Goal: Transaction & Acquisition: Obtain resource

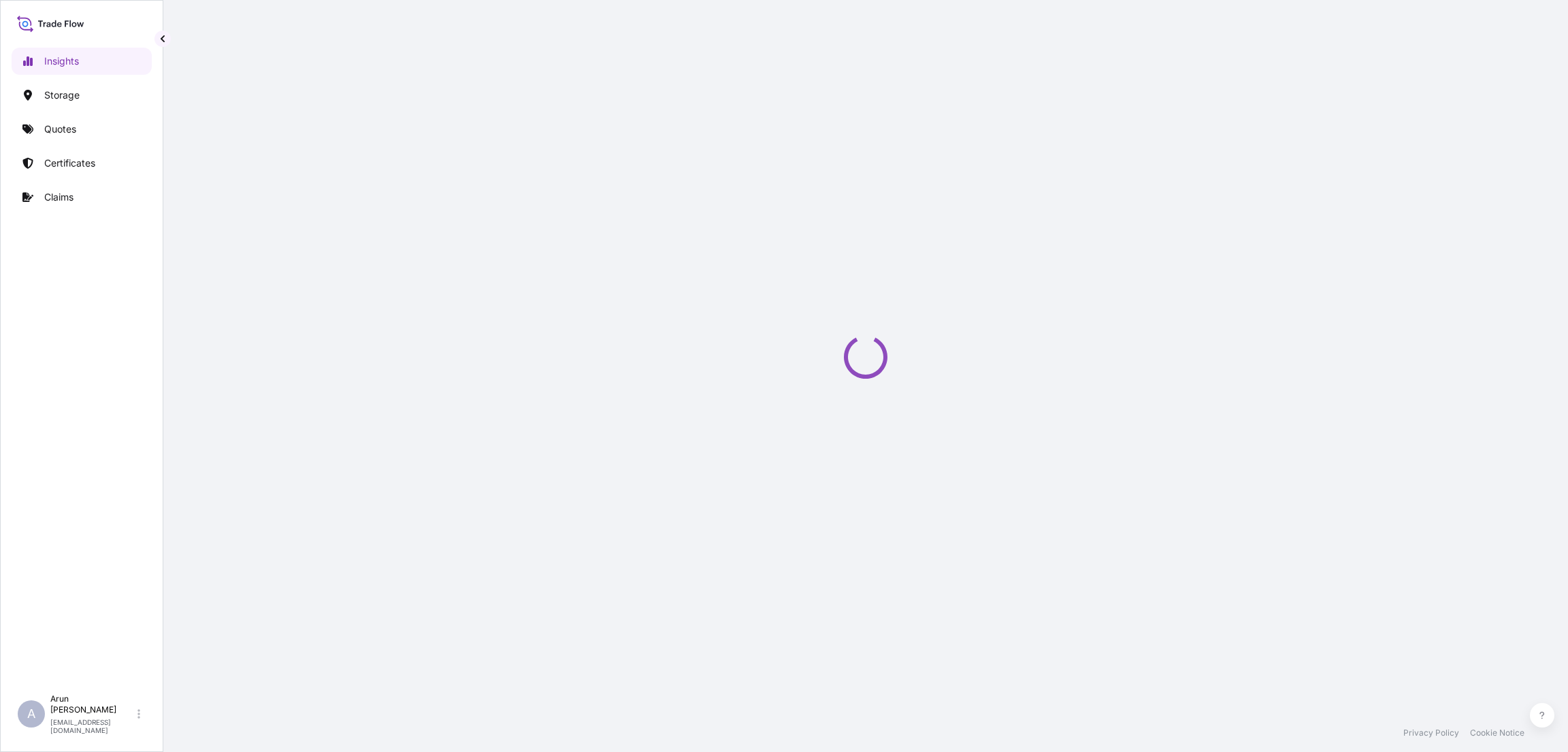
select select "2025"
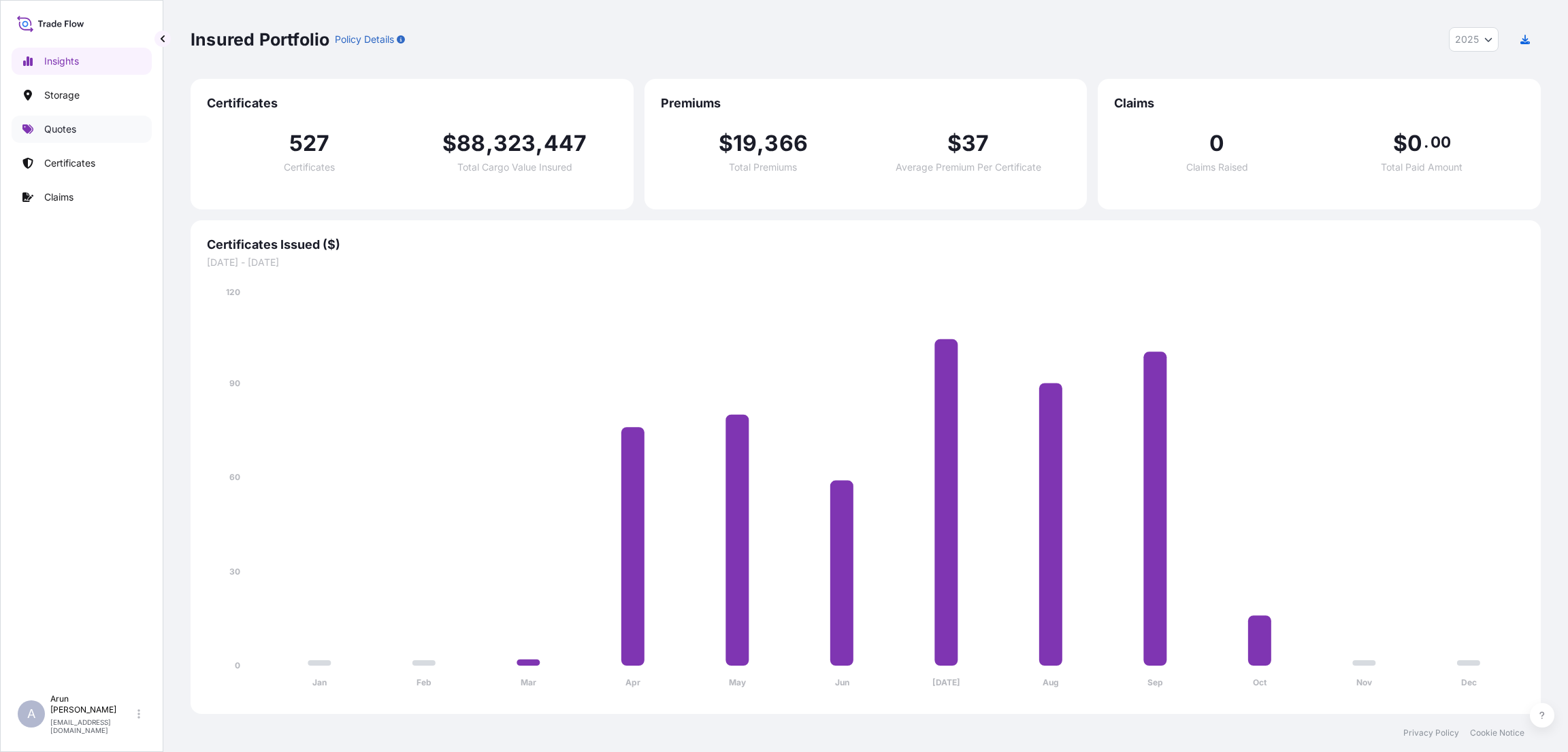
click at [56, 130] on p "Quotes" at bounding box center [60, 129] width 32 height 14
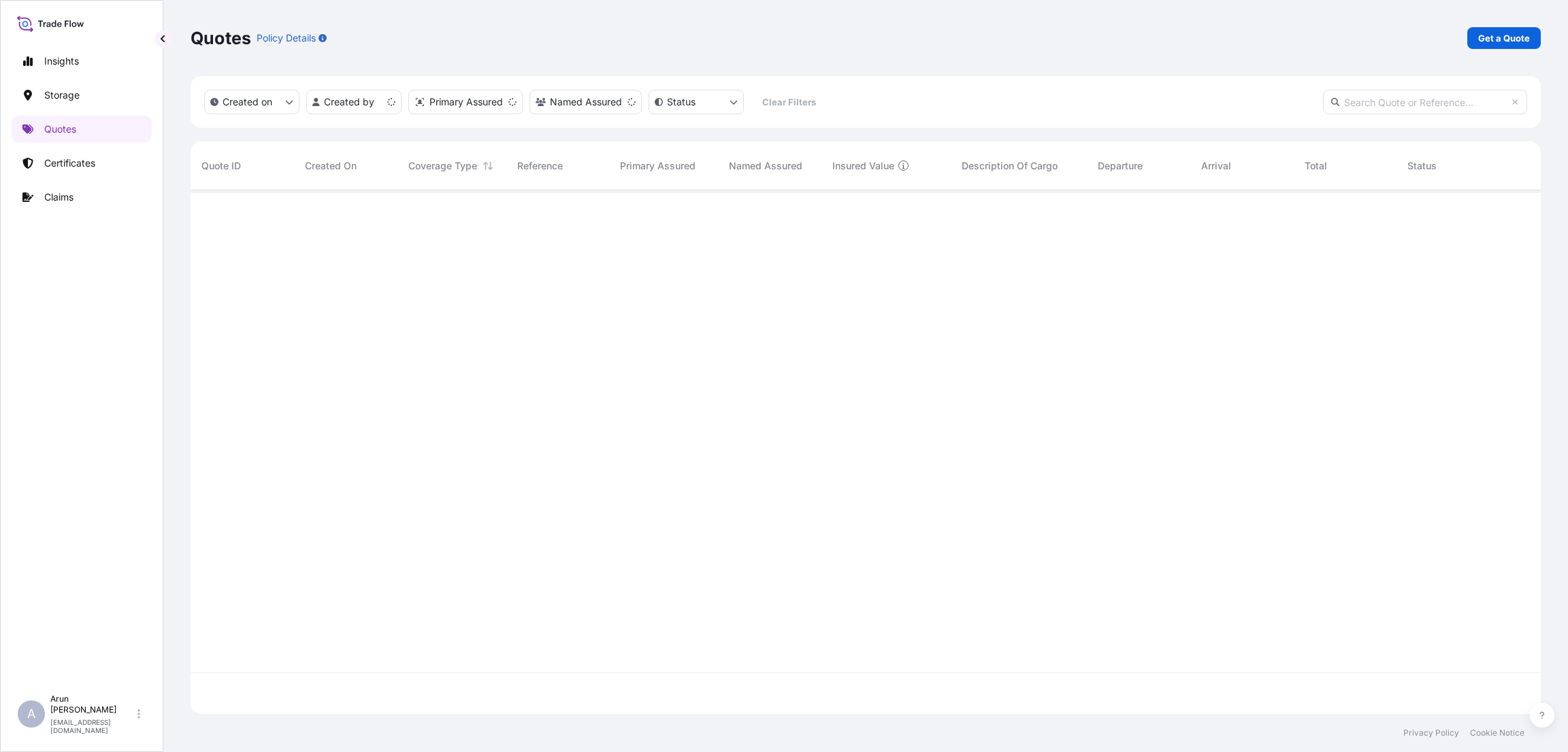
scroll to position [515, 1334]
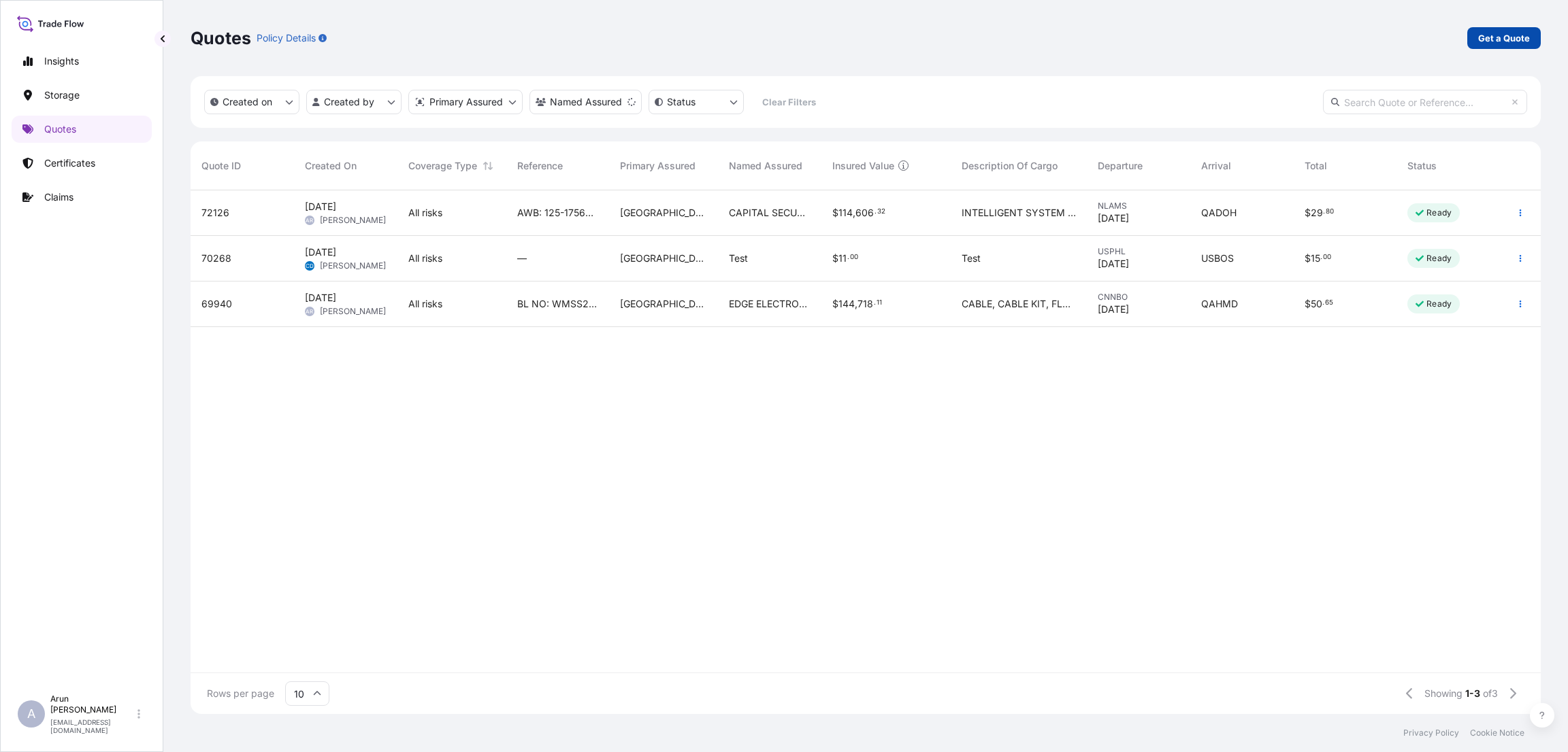
click at [1504, 33] on p "Get a Quote" at bounding box center [1503, 38] width 52 height 14
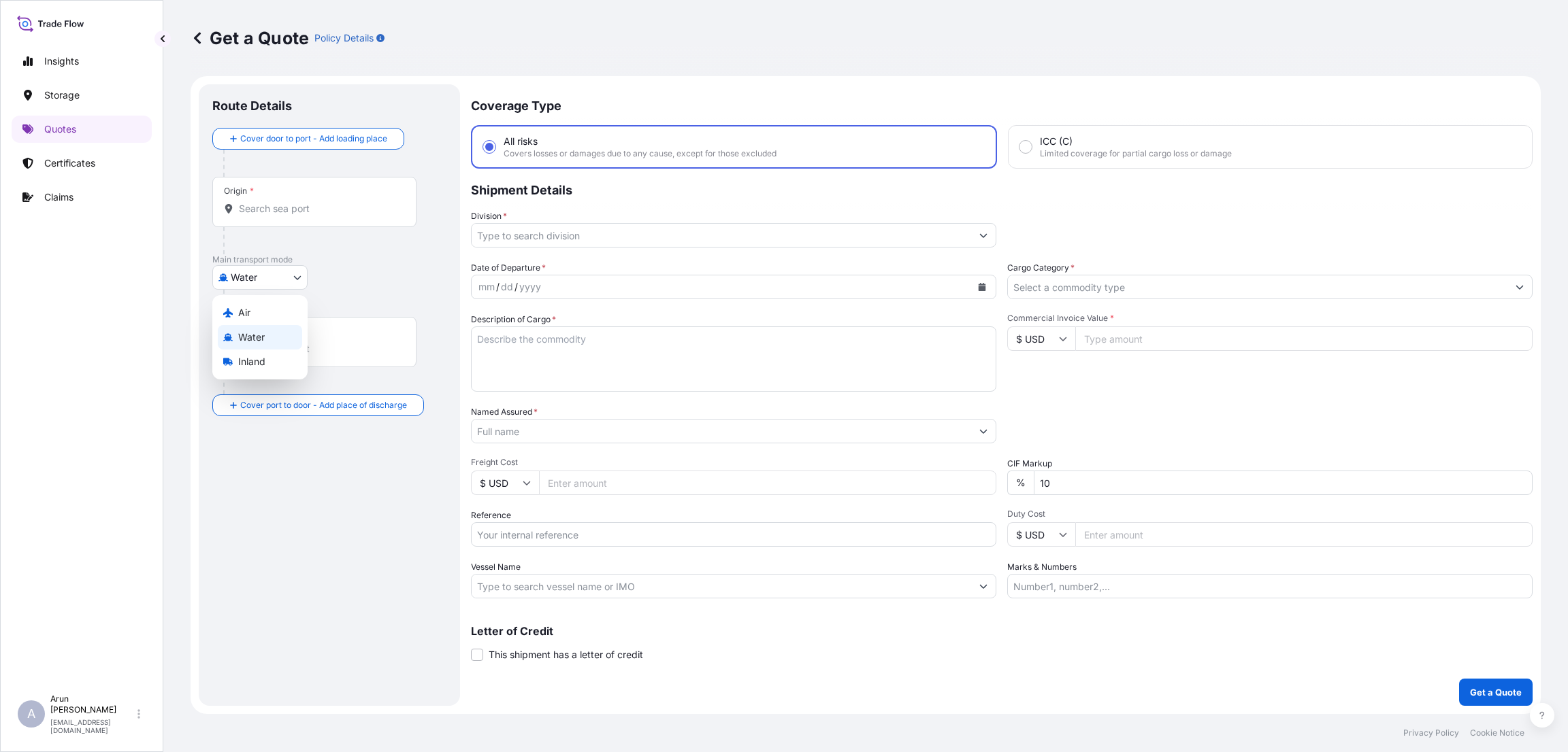
click at [286, 279] on body "Insights Storage Quotes Certificates Claims A [PERSON_NAME] [PERSON_NAME][EMAIL…" at bounding box center [784, 376] width 1568 height 752
click at [252, 367] on span "Inland" at bounding box center [252, 362] width 27 height 14
select select "Inland"
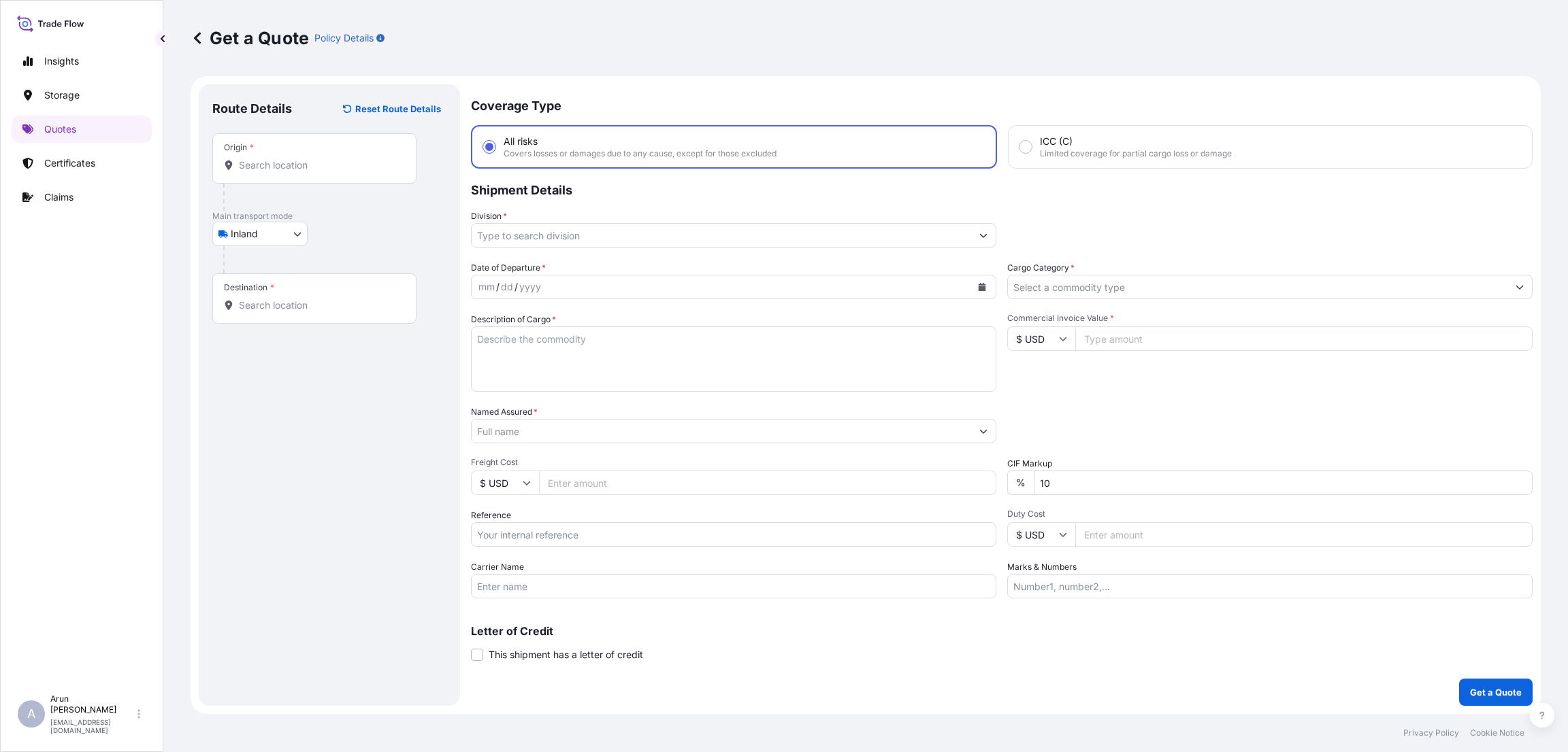
click at [275, 156] on div "Origin *" at bounding box center [314, 158] width 204 height 50
click at [275, 158] on input "Origin *" at bounding box center [319, 165] width 161 height 14
click at [279, 311] on input "Destination *" at bounding box center [319, 305] width 161 height 14
click at [330, 168] on input "new industrial area" at bounding box center [319, 165] width 161 height 14
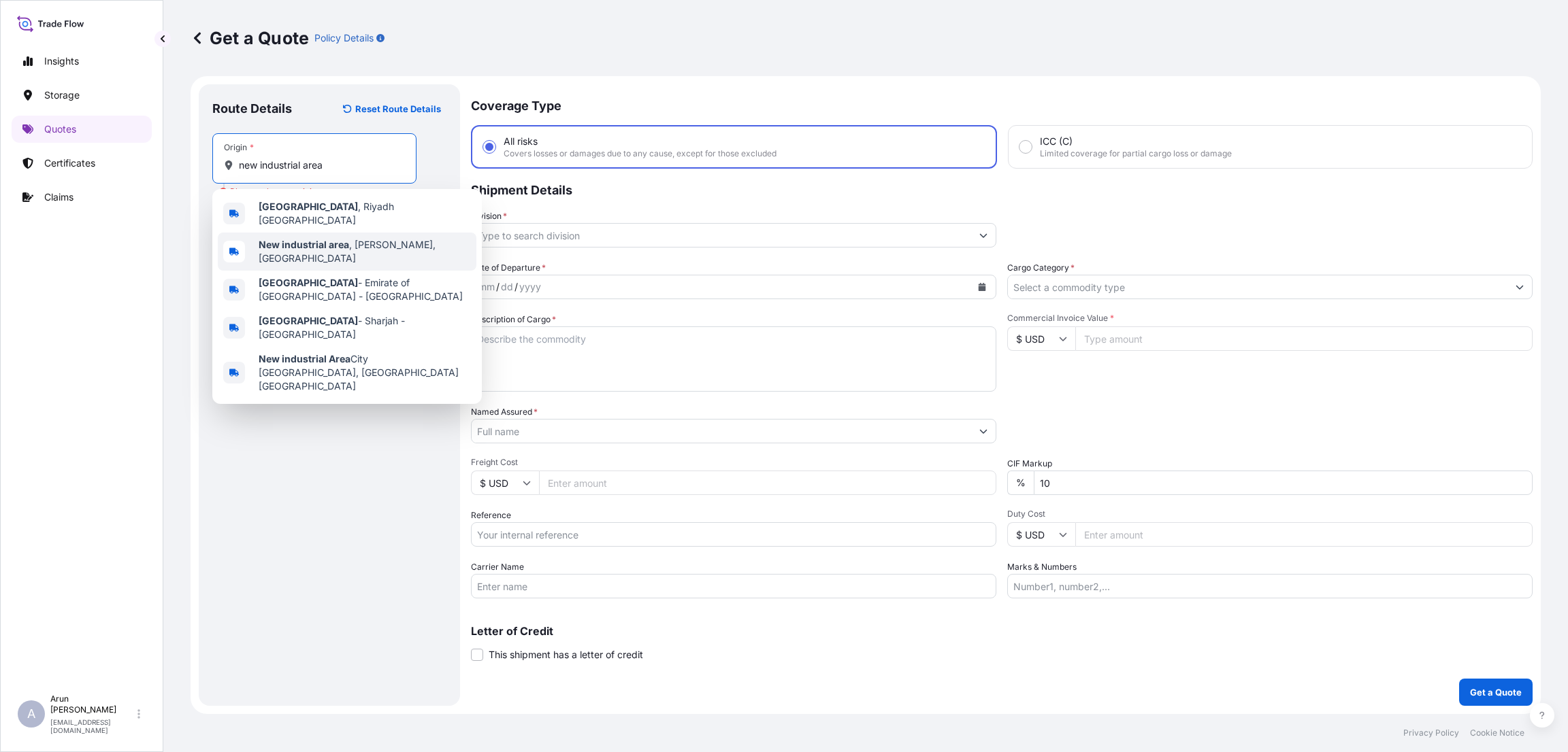
click at [297, 238] on b "New industrial area" at bounding box center [304, 244] width 91 height 12
type input "New industrial area, [GEOGRAPHIC_DATA], [GEOGRAPHIC_DATA]"
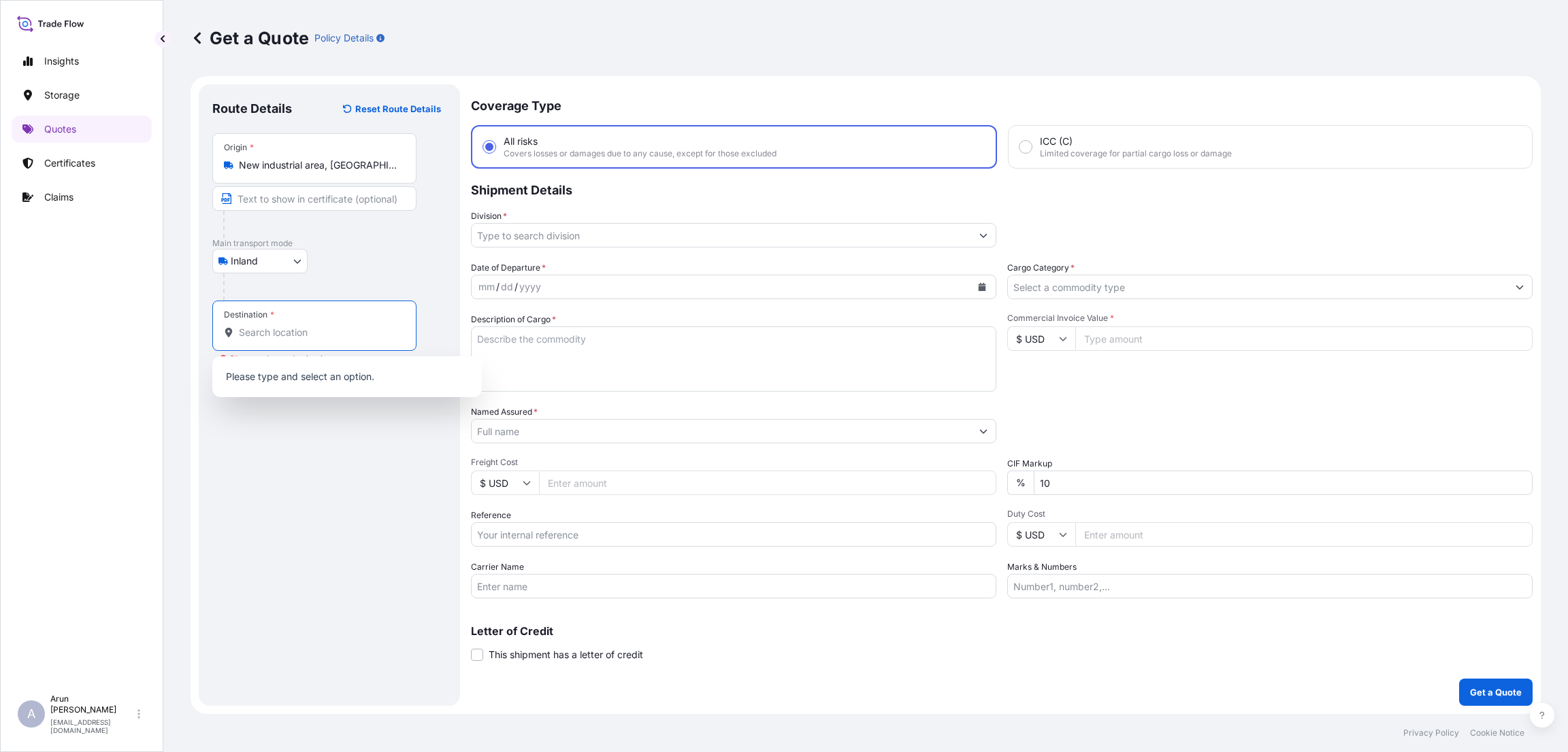
click at [275, 326] on input "Destination * Please select a destination" at bounding box center [319, 333] width 161 height 14
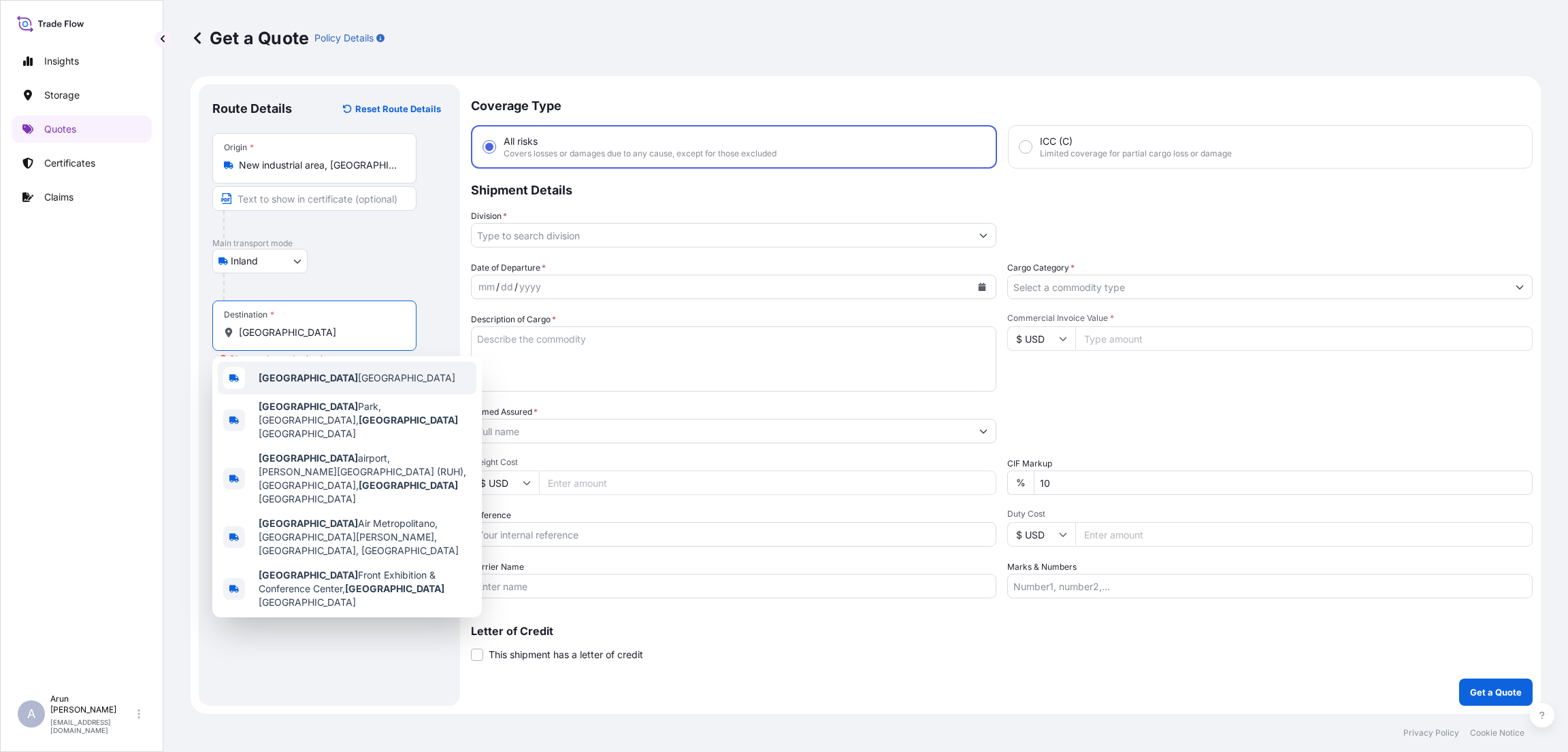
click at [287, 362] on div "[GEOGRAPHIC_DATA] [GEOGRAPHIC_DATA]" at bounding box center [347, 378] width 259 height 32
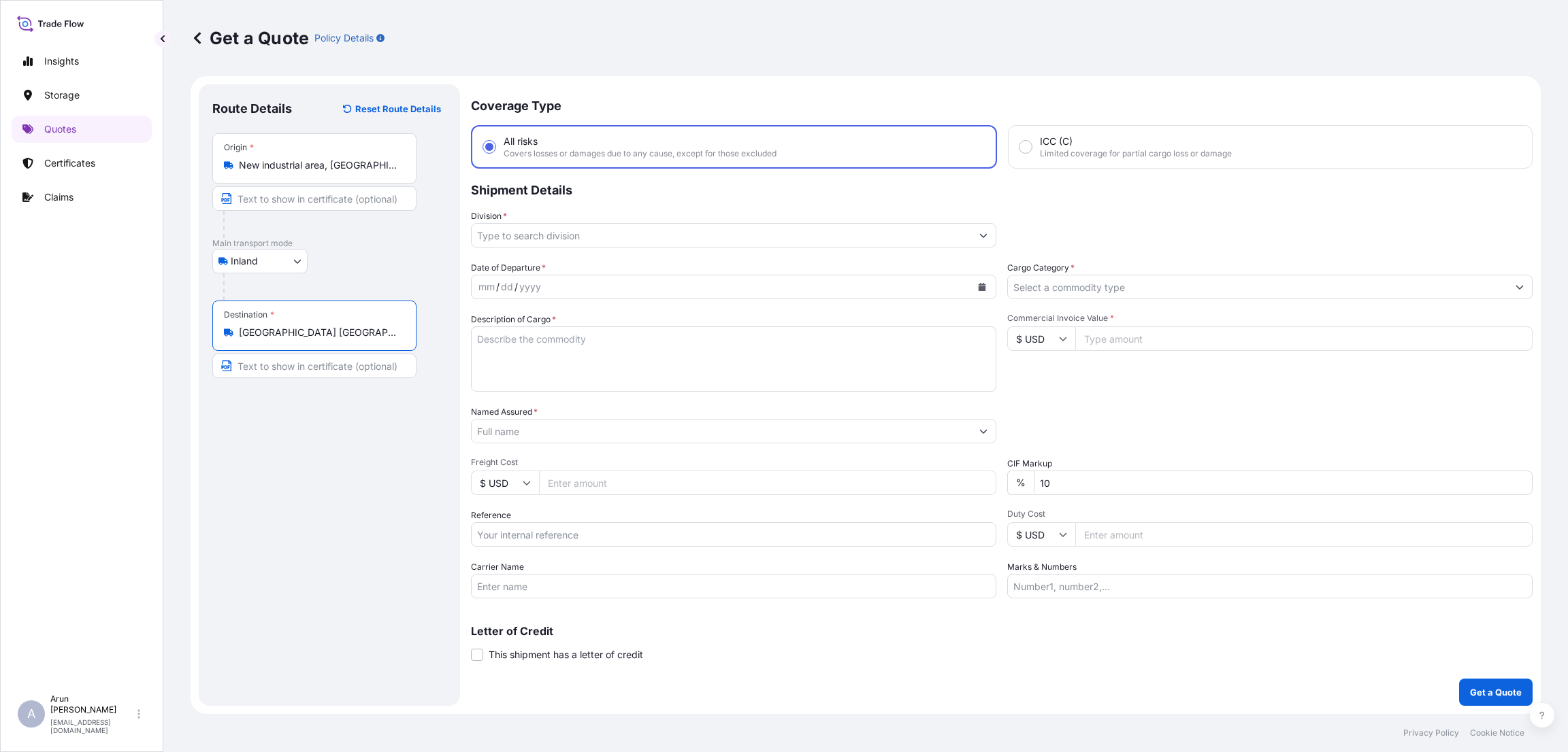
type input "[GEOGRAPHIC_DATA] [GEOGRAPHIC_DATA]"
click at [277, 205] on input "Text to appear on certificate" at bounding box center [314, 198] width 204 height 25
type input "QATAR NATIONAL PLASTIC FACTORY"
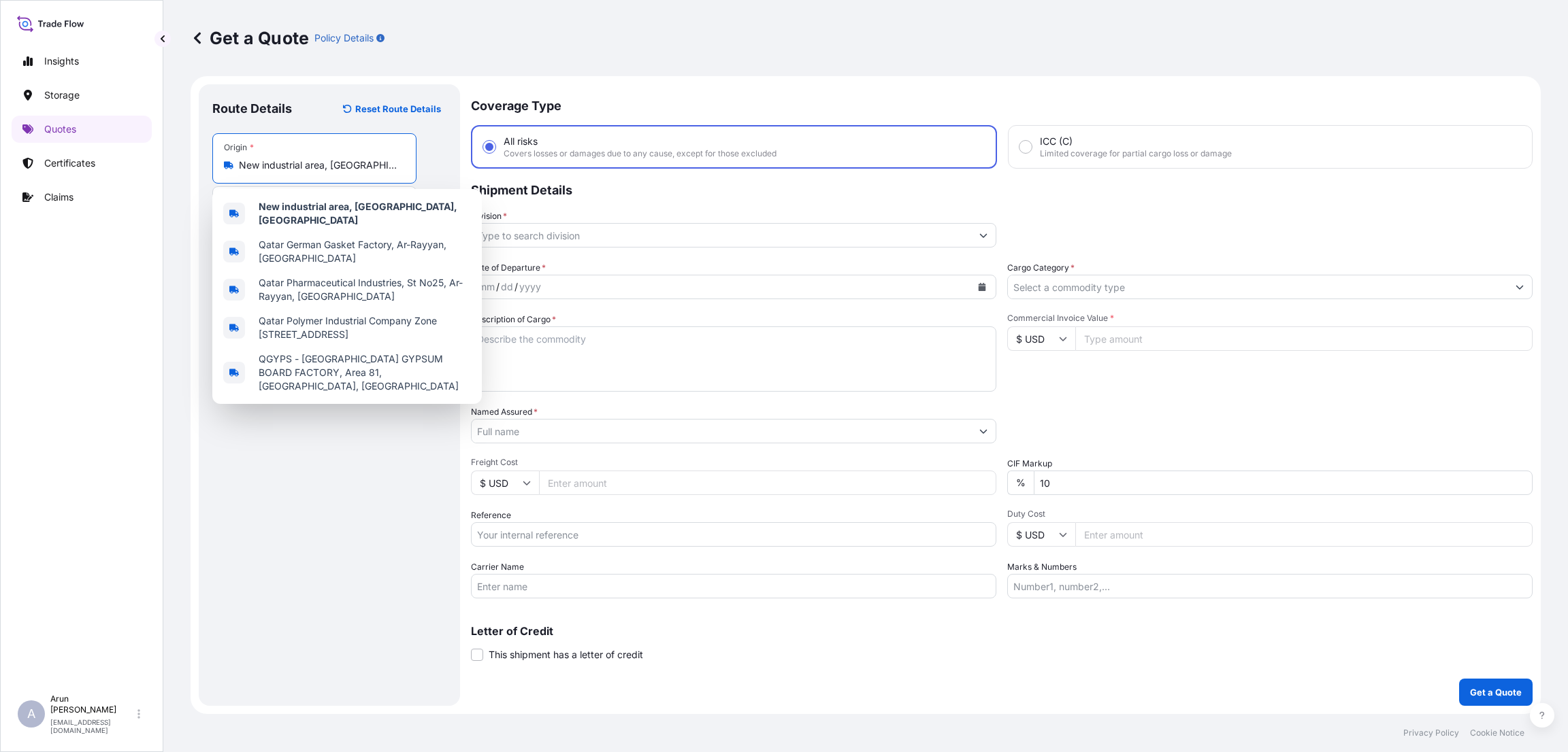
drag, startPoint x: 325, startPoint y: 171, endPoint x: 238, endPoint y: 168, distance: 87.1
click at [238, 168] on div "New industrial area, [GEOGRAPHIC_DATA], [GEOGRAPHIC_DATA]" at bounding box center [314, 165] width 181 height 14
click at [439, 160] on div "Origin * New industrial area, [GEOGRAPHIC_DATA], [GEOGRAPHIC_DATA] [GEOGRAPHIC_…" at bounding box center [329, 185] width 234 height 105
drag, startPoint x: 325, startPoint y: 168, endPoint x: 235, endPoint y: 148, distance: 92.2
click at [233, 156] on div "Origin * New industrial area, [GEOGRAPHIC_DATA], [GEOGRAPHIC_DATA]" at bounding box center [314, 158] width 204 height 50
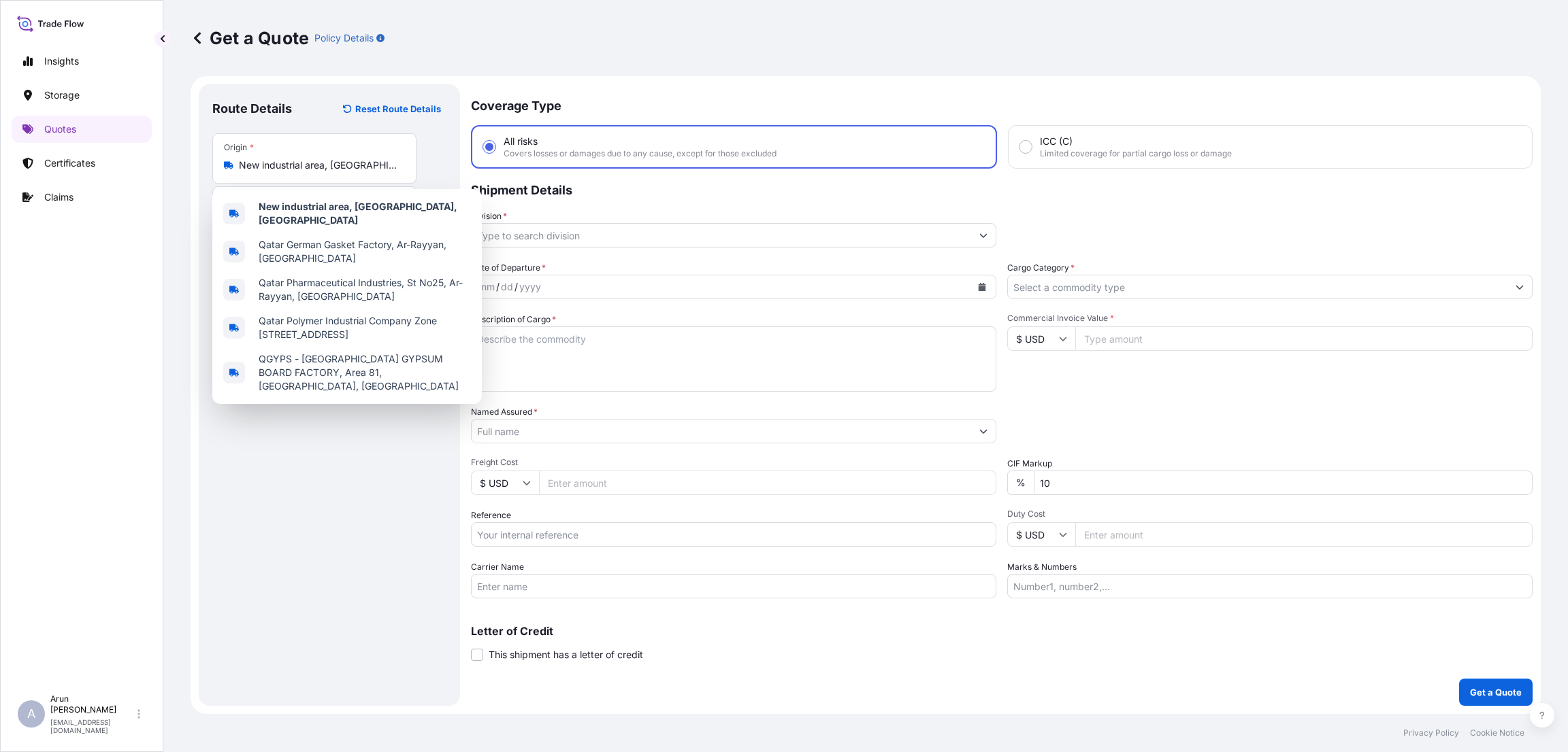
click at [445, 169] on div "Origin * New industrial area, [GEOGRAPHIC_DATA], [GEOGRAPHIC_DATA] [GEOGRAPHIC_…" at bounding box center [329, 185] width 234 height 105
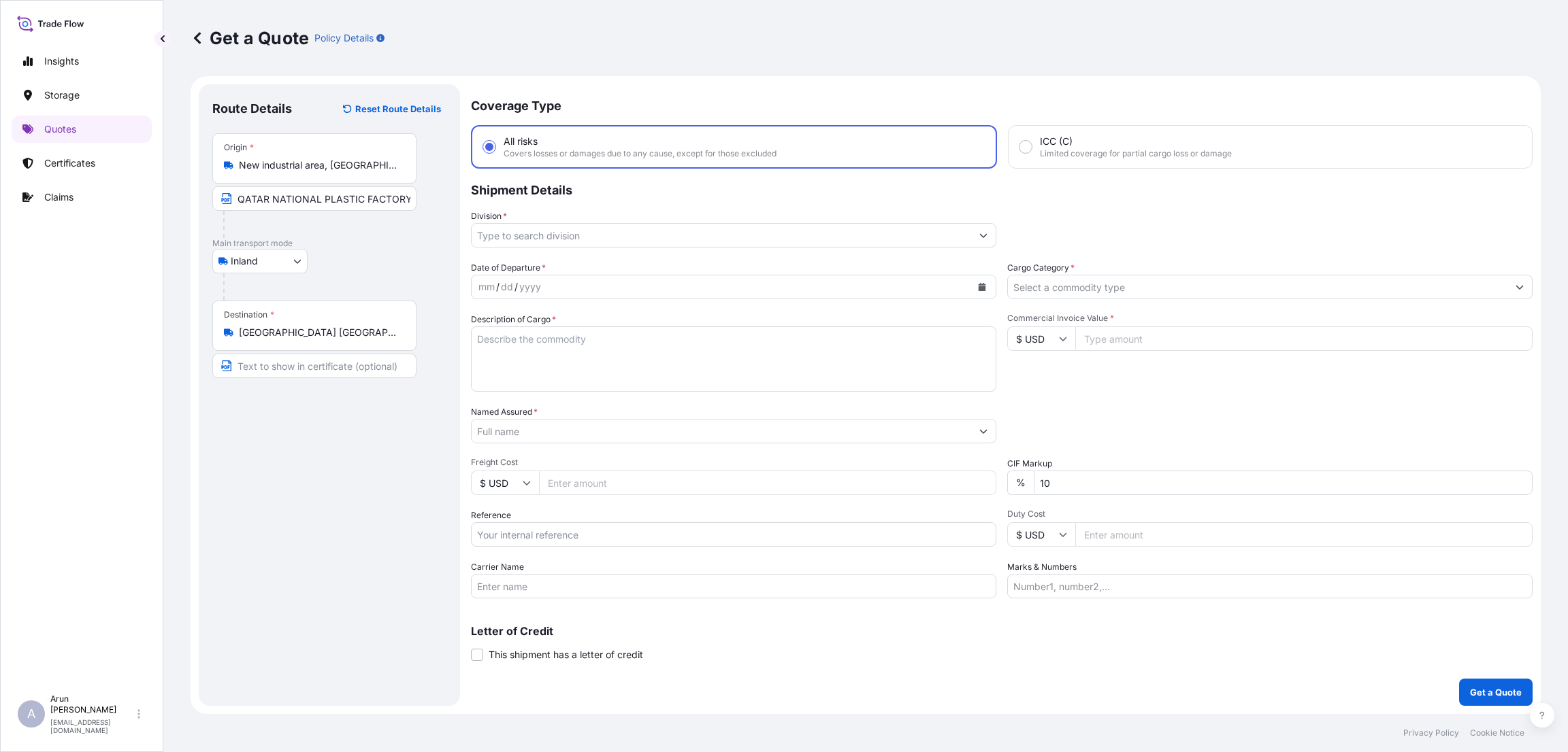
click at [262, 369] on input "Text to appear on certificate" at bounding box center [314, 366] width 204 height 25
type input "t"
type input "THE INTERNATIONAL COMPANY FOR BUILDING MATERIAL LIMITED BINEX,RIYADH.KSA"
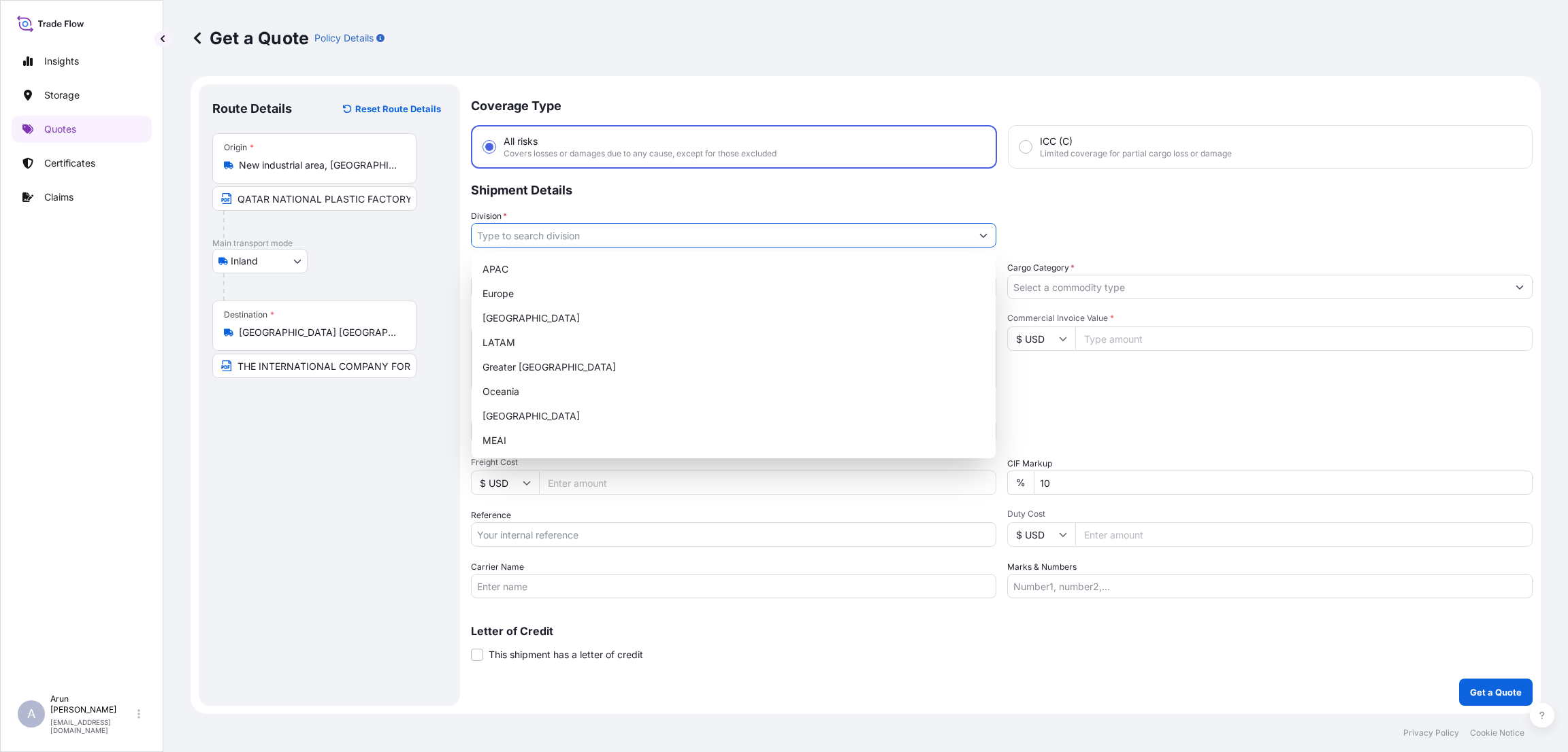
click at [764, 223] on input "Division *" at bounding box center [721, 235] width 499 height 25
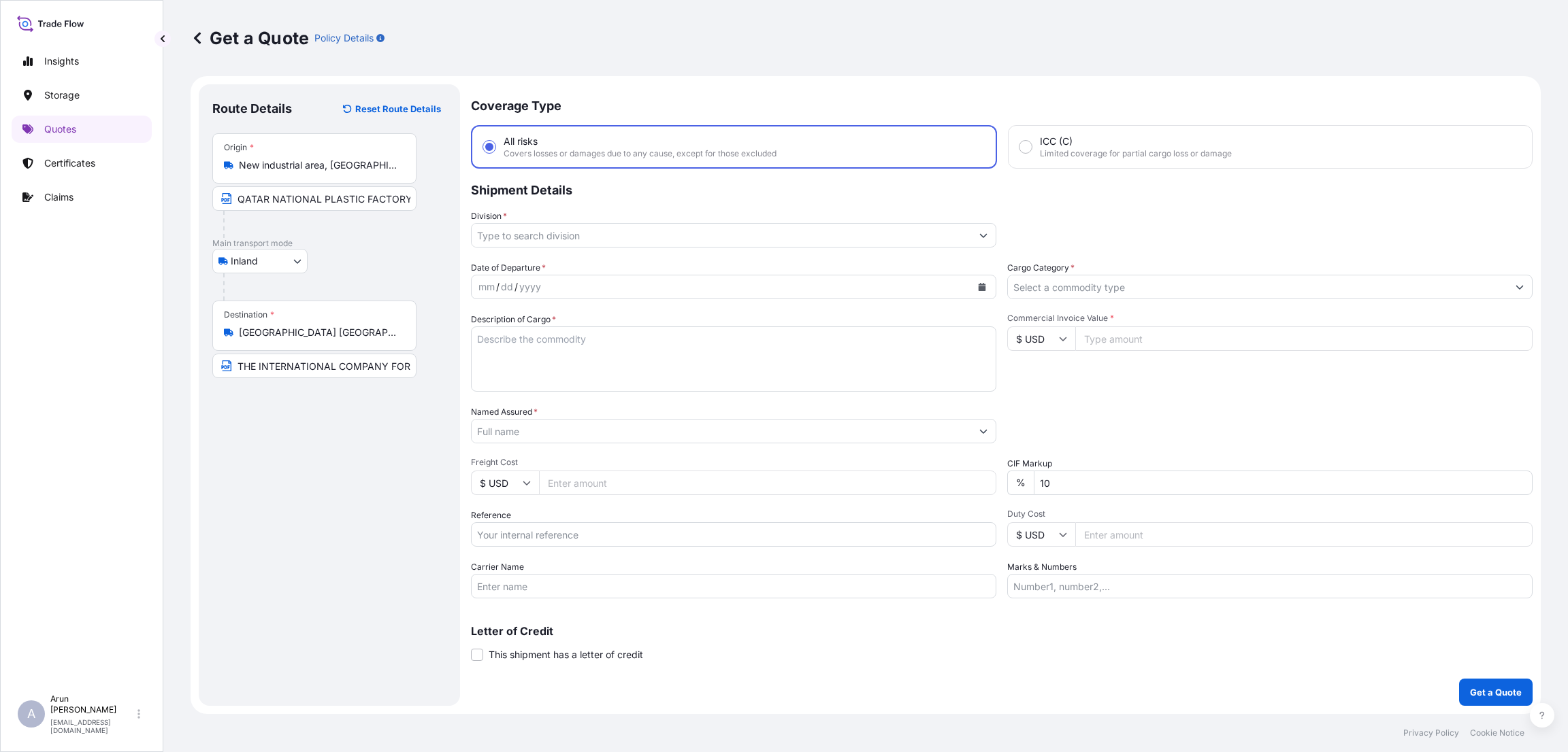
click at [692, 487] on input "Freight Cost" at bounding box center [767, 483] width 457 height 25
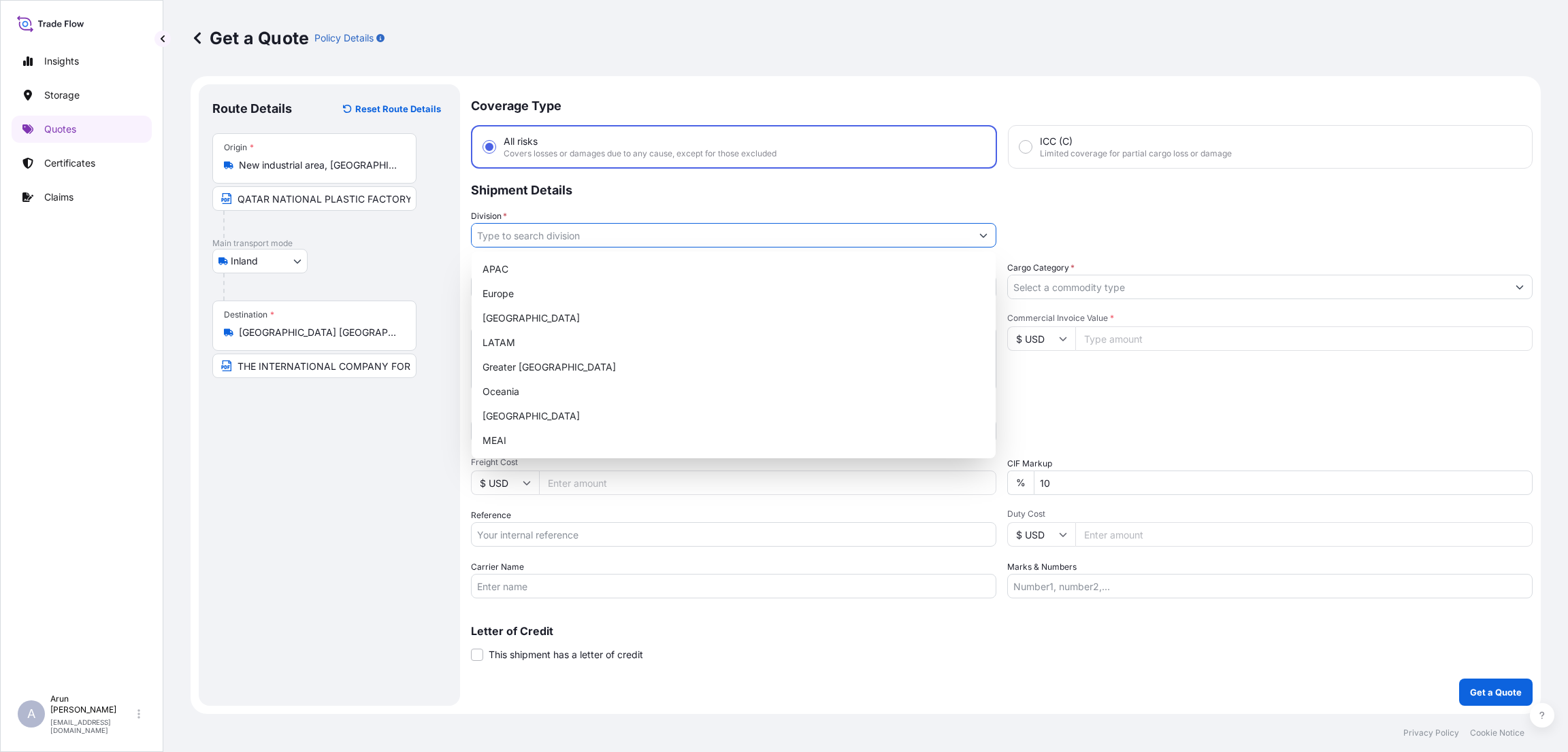
click at [797, 228] on input "Division *" at bounding box center [721, 235] width 499 height 25
click at [709, 458] on span "Freight Cost" at bounding box center [733, 462] width 525 height 11
click at [709, 471] on input "Freight Cost" at bounding box center [767, 483] width 457 height 25
click at [992, 230] on button "Show suggestions" at bounding box center [983, 235] width 25 height 25
click at [826, 430] on div "MEAI" at bounding box center [733, 441] width 513 height 25
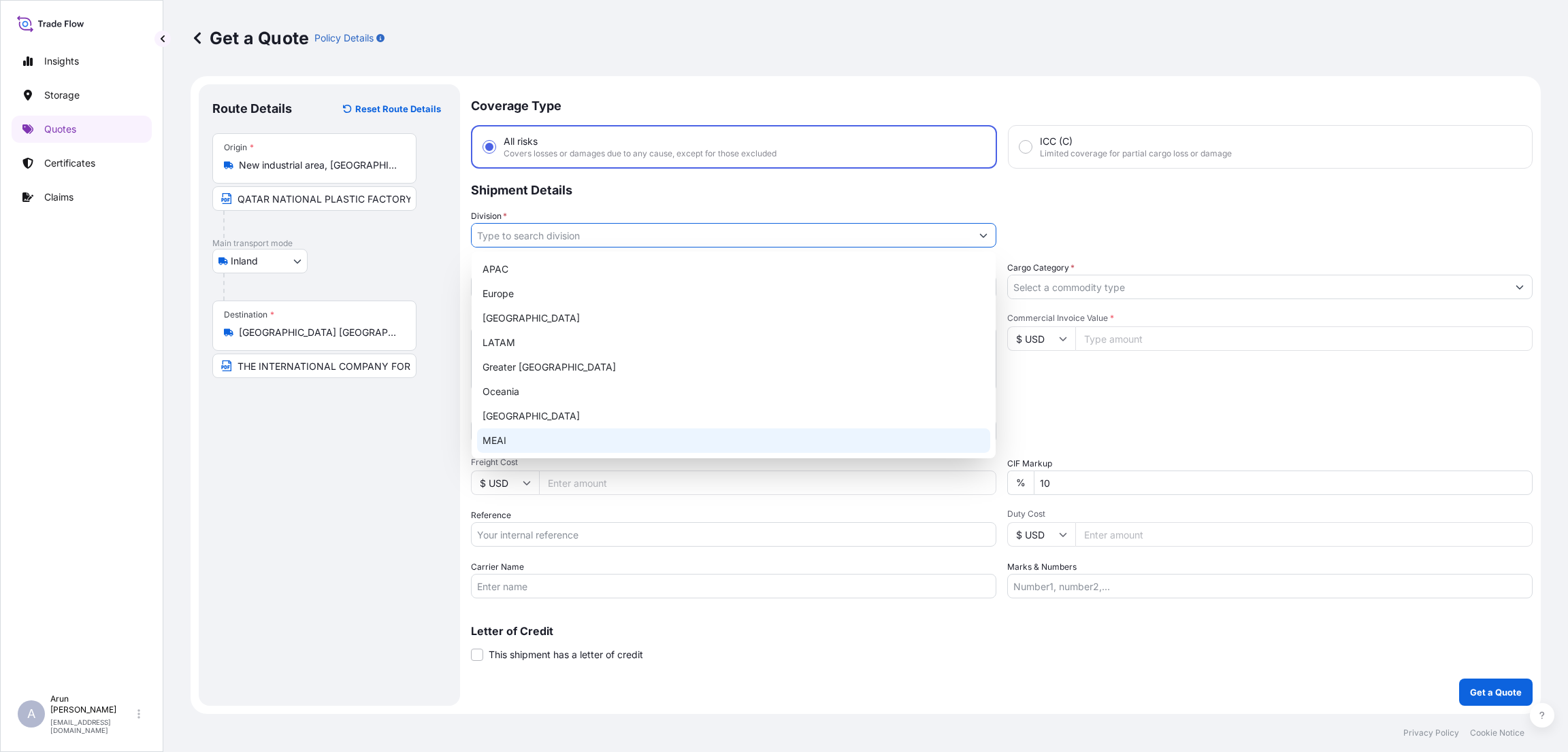
type input "MEAI"
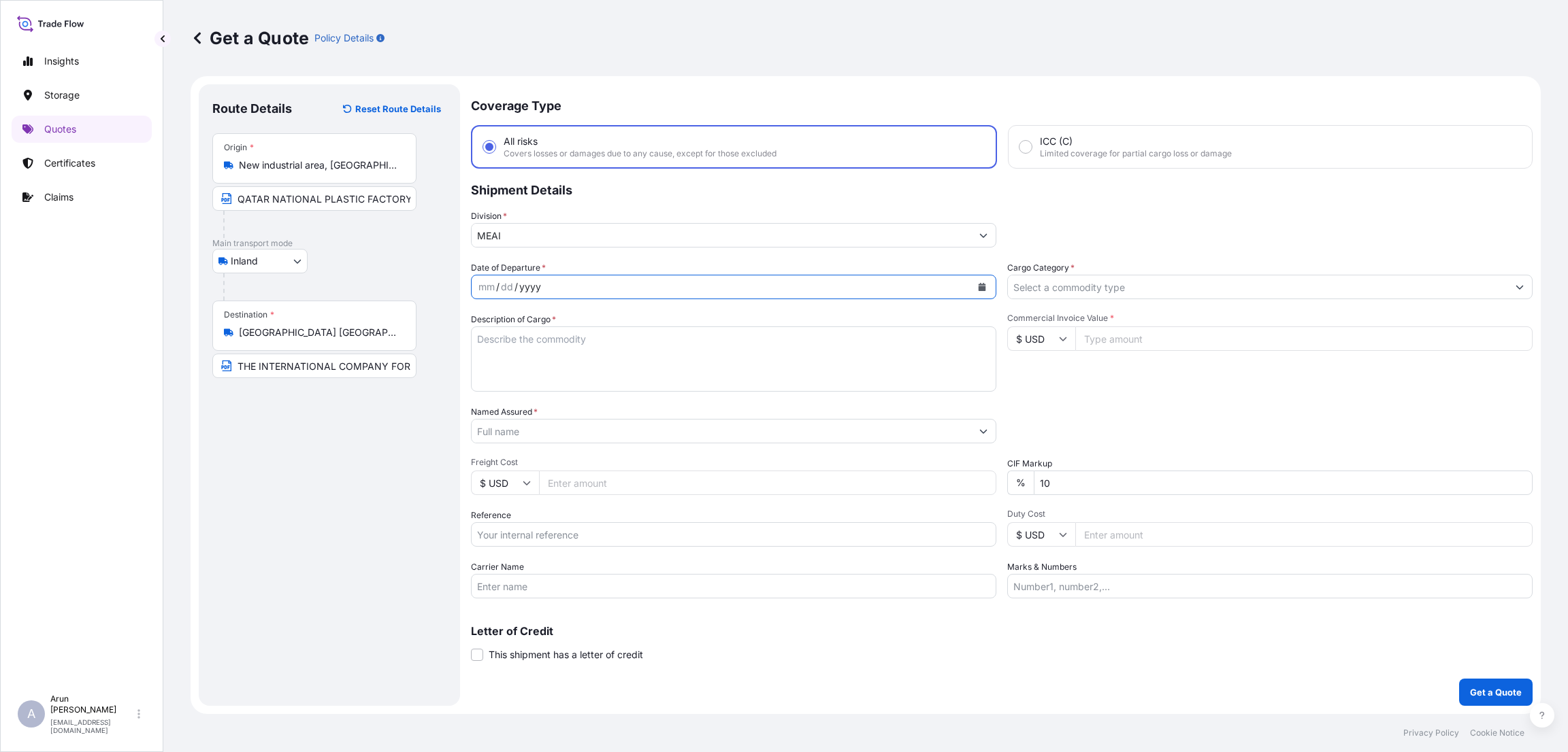
click at [755, 268] on div "Date of Departure * mm / dd / yyyy" at bounding box center [733, 281] width 525 height 38
click at [986, 289] on button "Calendar" at bounding box center [982, 287] width 22 height 22
click at [656, 368] on div "4" at bounding box center [650, 374] width 25 height 25
click at [549, 342] on textarea "Description of Cargo *" at bounding box center [733, 359] width 525 height 65
type textarea "LDPE PLAIN SHEET"
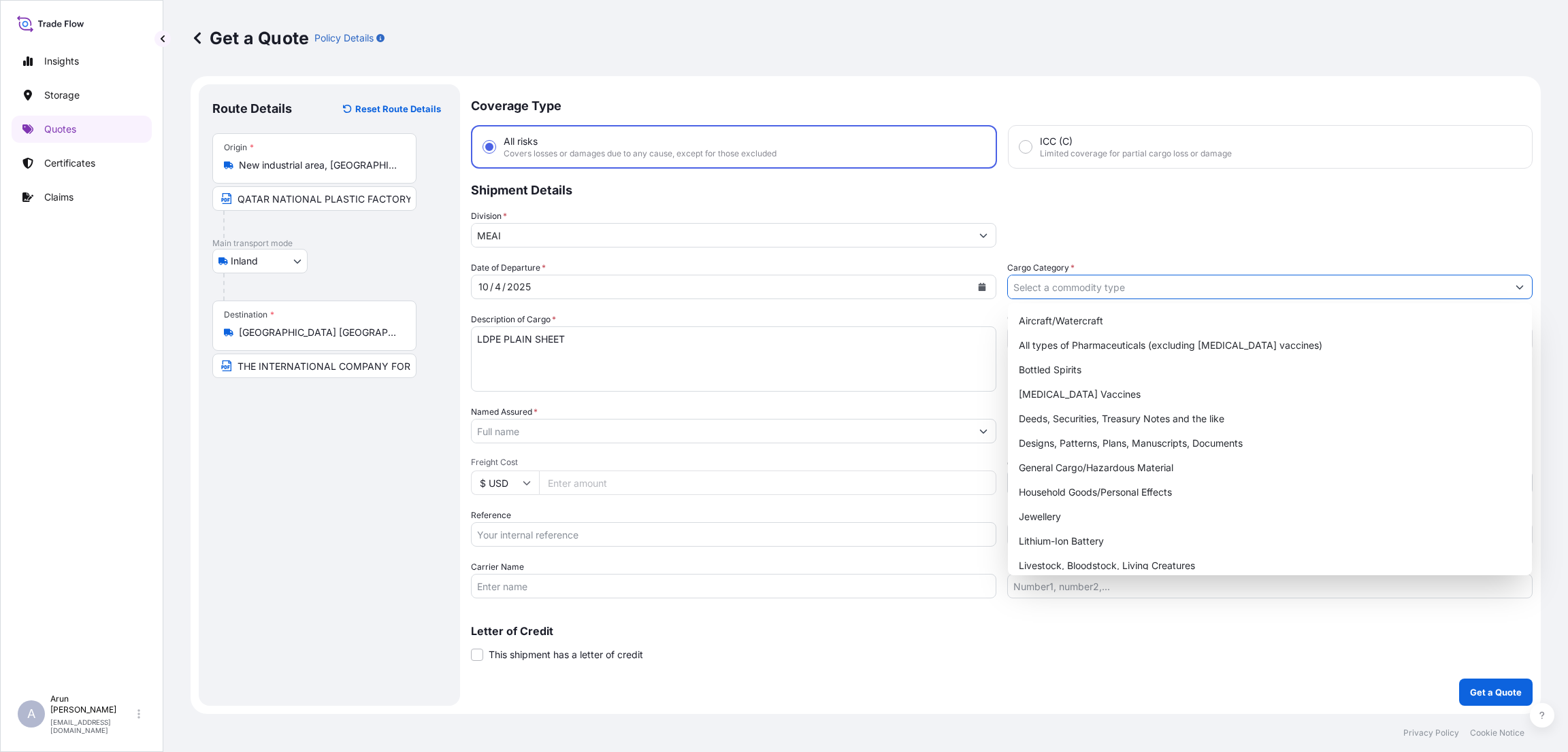
click at [1093, 275] on input "Cargo Category *" at bounding box center [1257, 287] width 499 height 25
click at [1073, 466] on div "General Cargo/Hazardous Material" at bounding box center [1269, 468] width 513 height 25
type input "General Cargo/Hazardous Material"
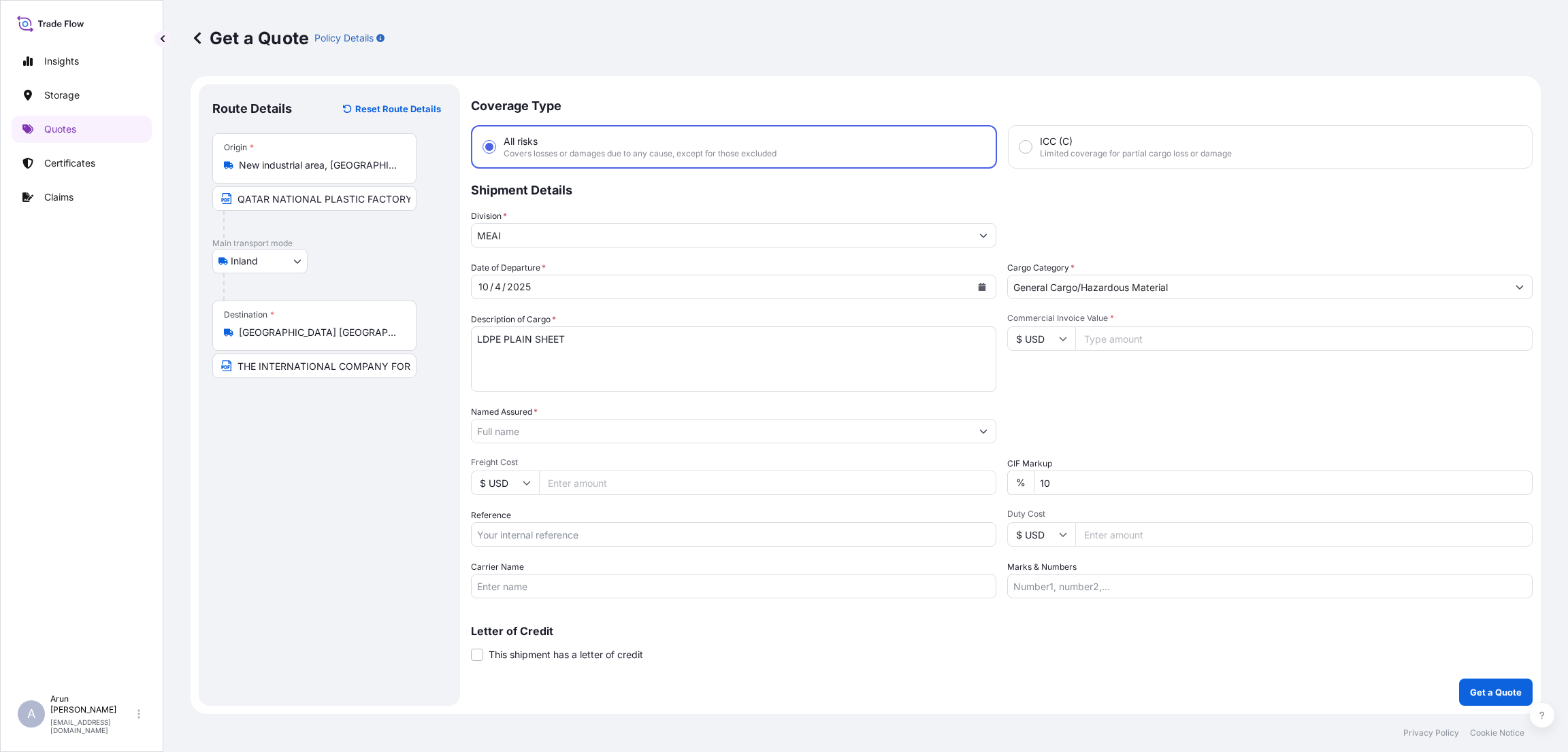
click at [1089, 344] on input "Commercial Invoice Value *" at bounding box center [1303, 339] width 457 height 25
click at [1053, 341] on input "$ USD" at bounding box center [1041, 339] width 68 height 25
type input "﷼ QAR"
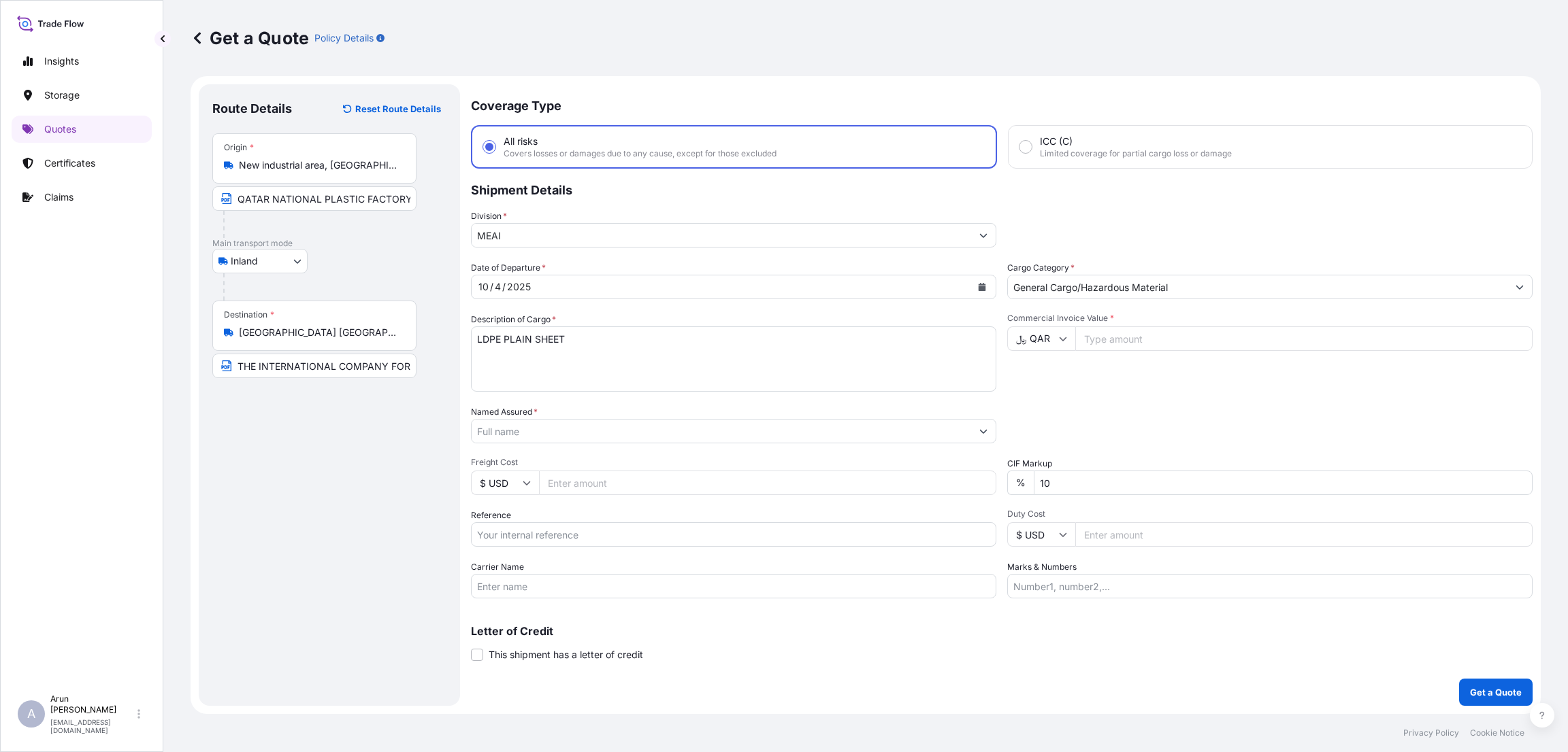
click at [1108, 336] on input "Commercial Invoice Value *" at bounding box center [1303, 339] width 457 height 25
type input "94802"
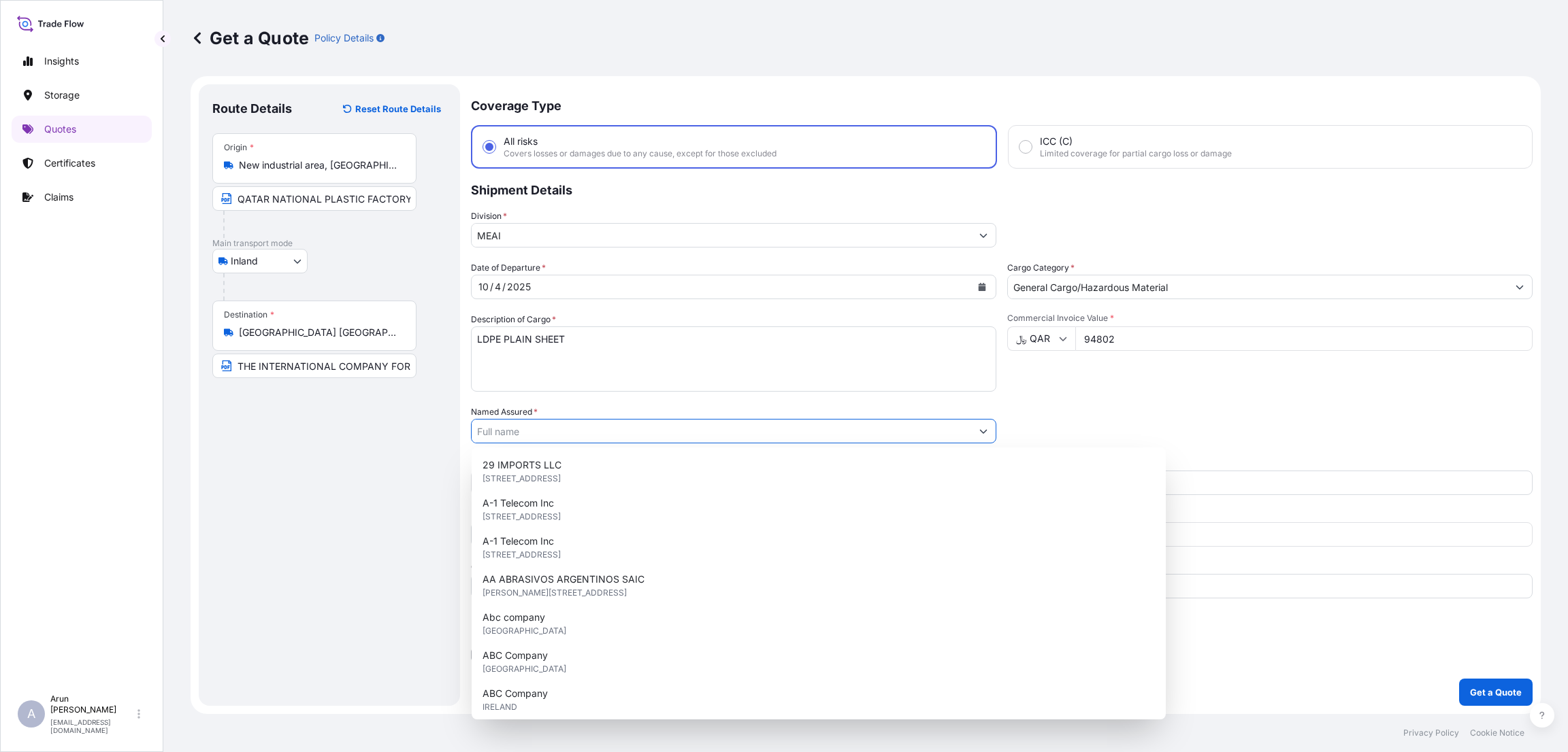
click at [533, 424] on input "Named Assured *" at bounding box center [721, 431] width 499 height 25
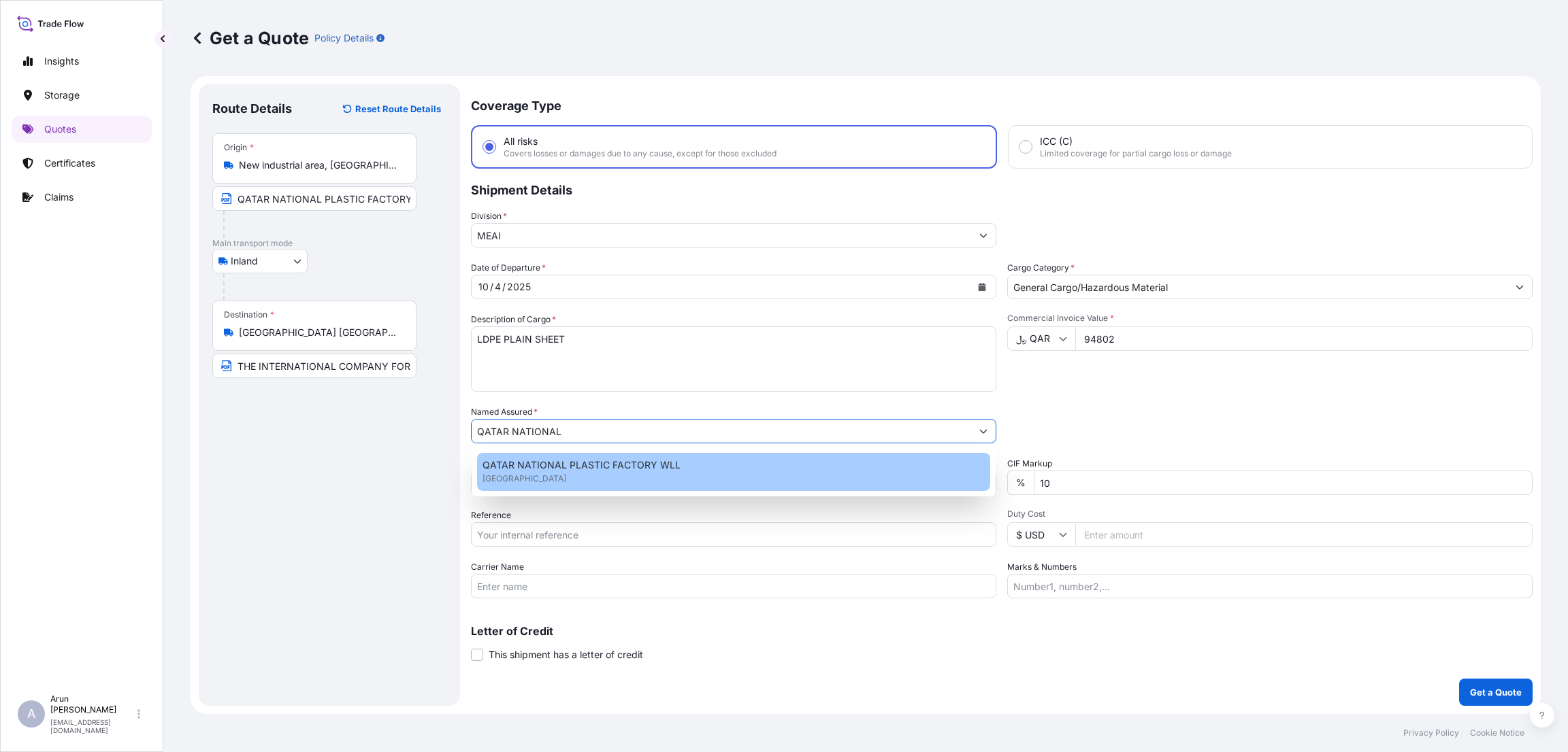
click at [601, 458] on span "QATAR NATIONAL PLASTIC FACTORY WLL" at bounding box center [581, 465] width 198 height 14
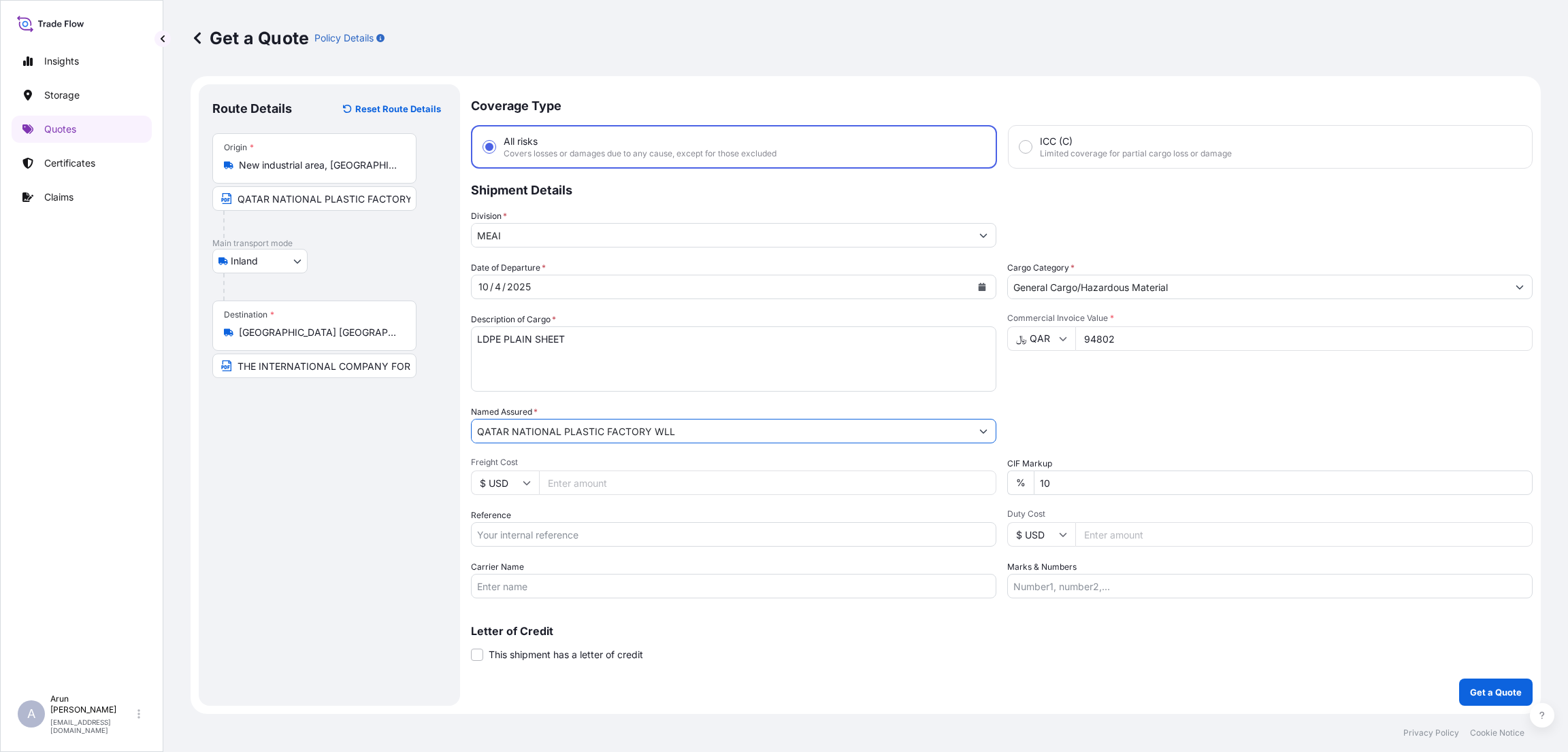
type input "QATAR NATIONAL PLASTIC FACTORY WLL"
click at [589, 487] on input "Freight Cost" at bounding box center [767, 483] width 457 height 25
type input "2100"
click at [522, 480] on icon at bounding box center [526, 483] width 8 height 8
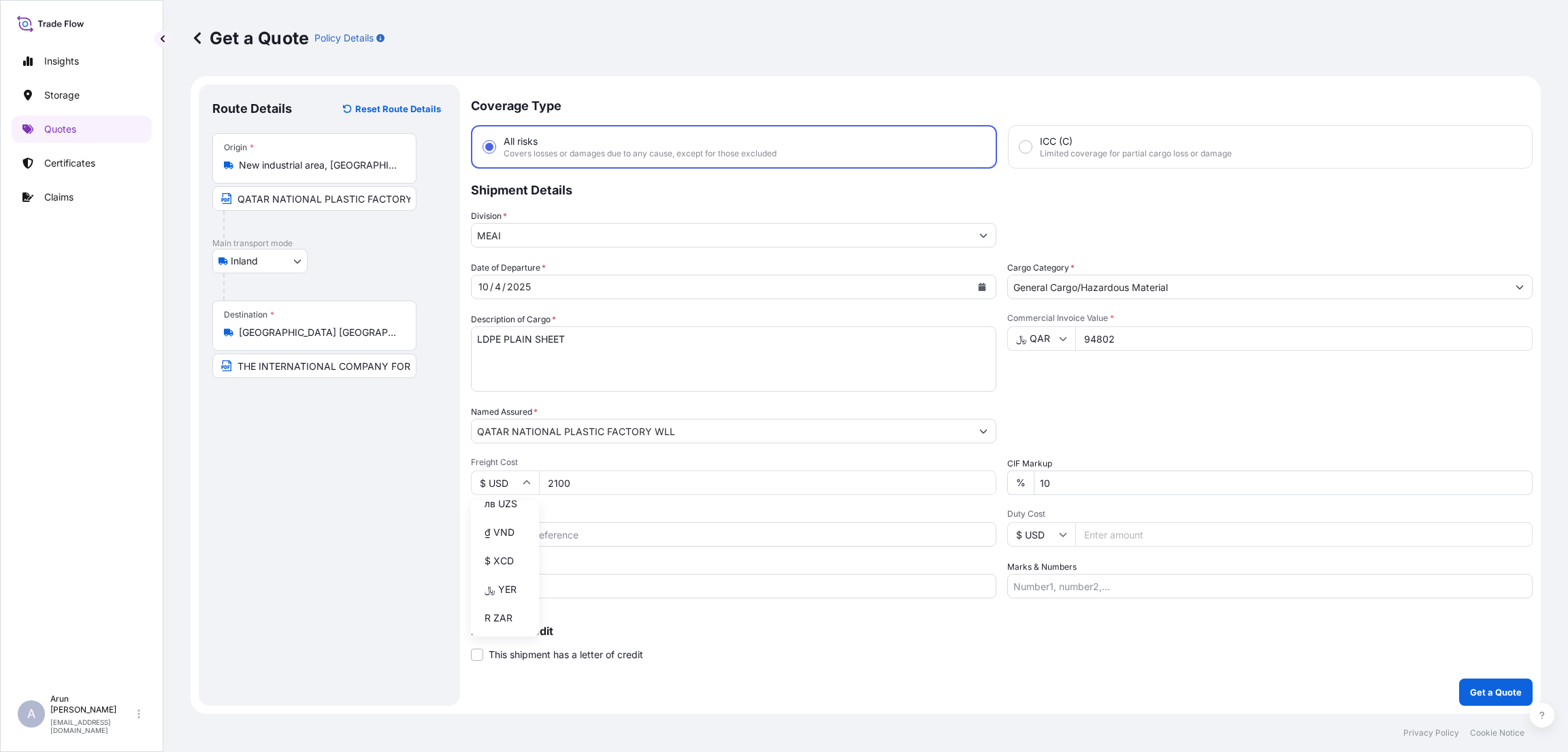
drag, startPoint x: 486, startPoint y: 524, endPoint x: 497, endPoint y: 521, distance: 11.4
click at [489, 62] on div "﷼ QAR" at bounding box center [505, 48] width 57 height 26
type input "﷼ QAR"
drag, startPoint x: 1047, startPoint y: 485, endPoint x: 977, endPoint y: 491, distance: 70.3
click at [978, 491] on div "Date of Departure * [DATE] Cargo Category * General Cargo/Hazardous Material De…" at bounding box center [1002, 430] width 1062 height 338
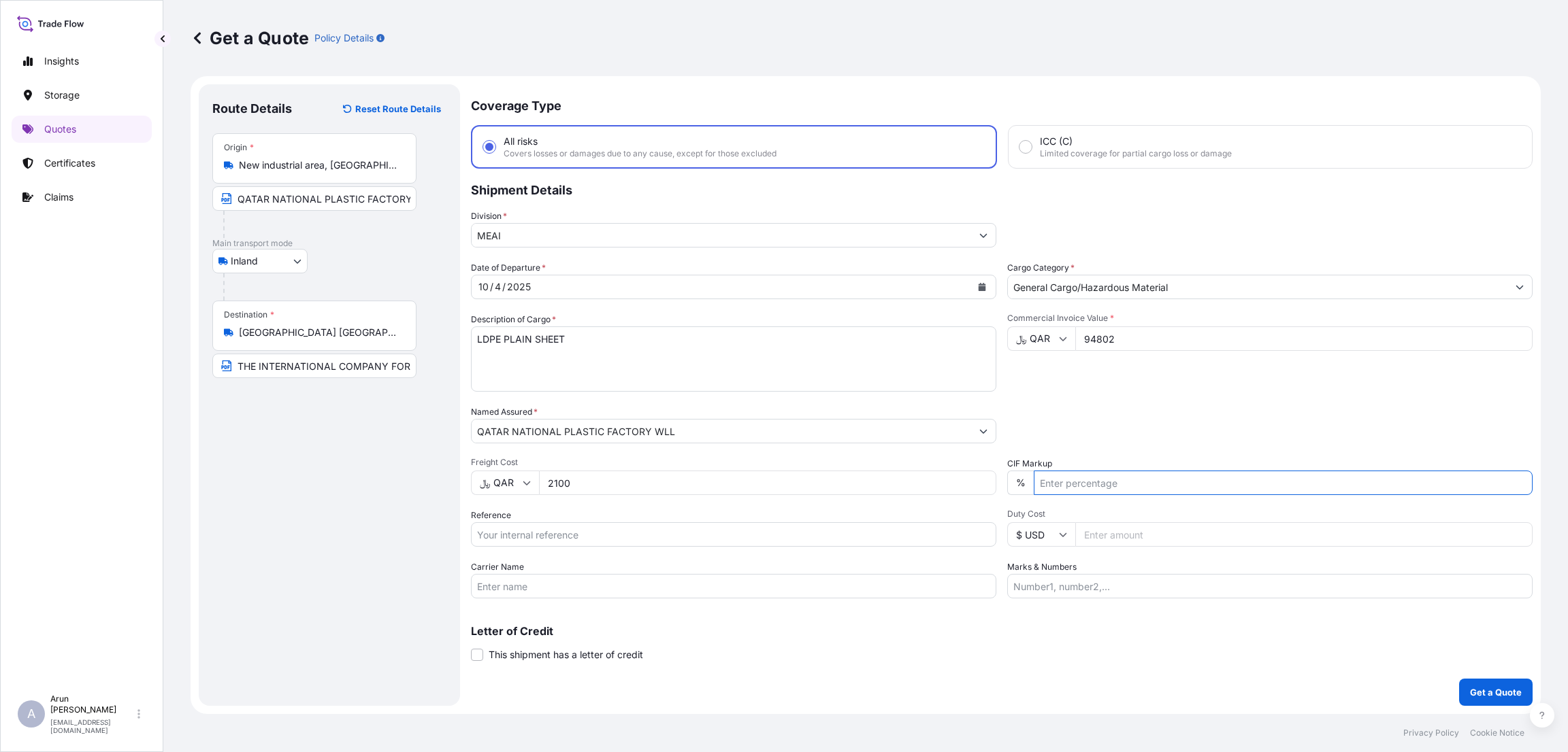
type input "10"
click at [564, 530] on input "Reference" at bounding box center [733, 534] width 525 height 25
type input "402"
click at [1039, 590] on input "Marks & Numbers" at bounding box center [1269, 586] width 525 height 25
type input "INVOICE NUMBER:402 DATE:[DATE]"
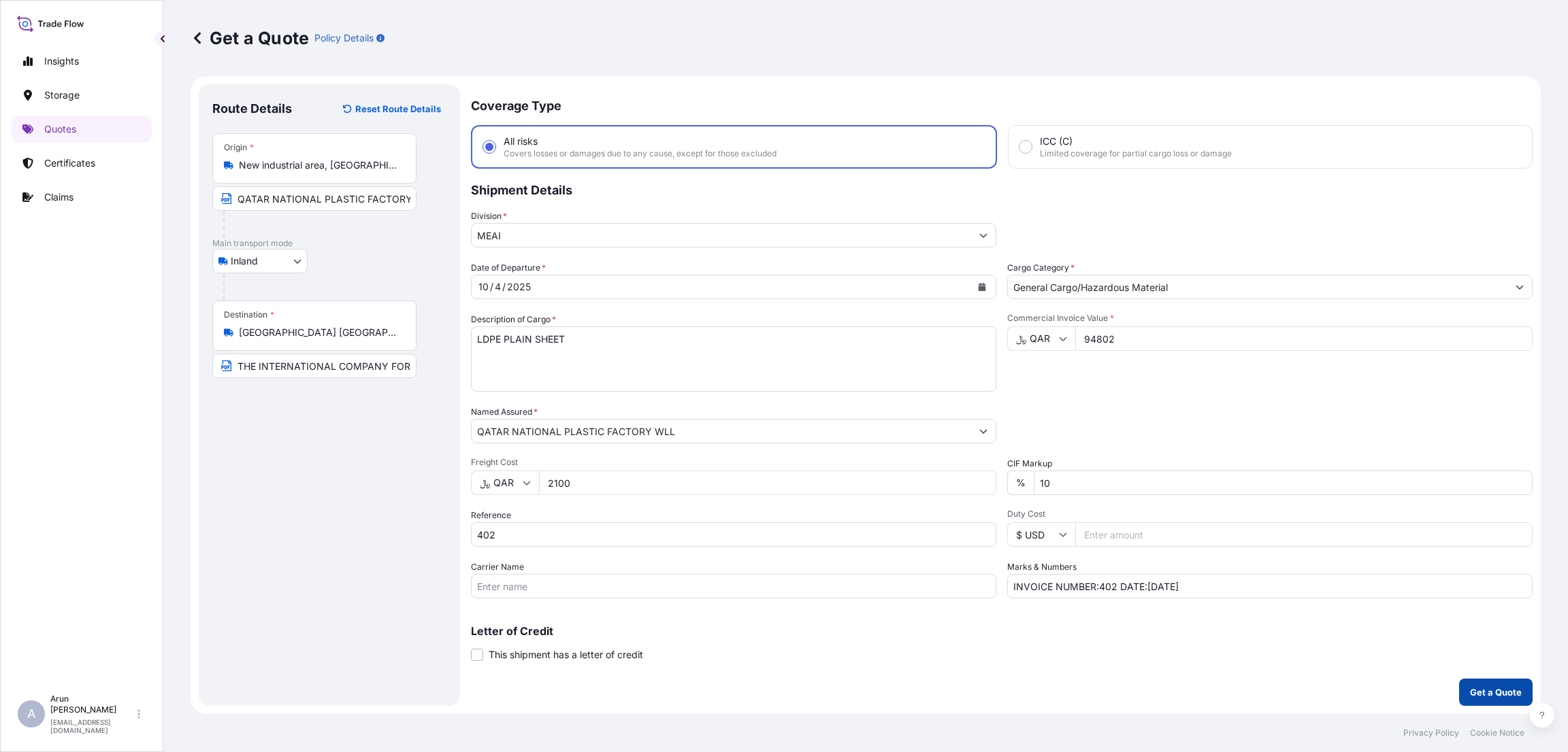
click at [1479, 695] on p "Get a Quote" at bounding box center [1495, 692] width 52 height 14
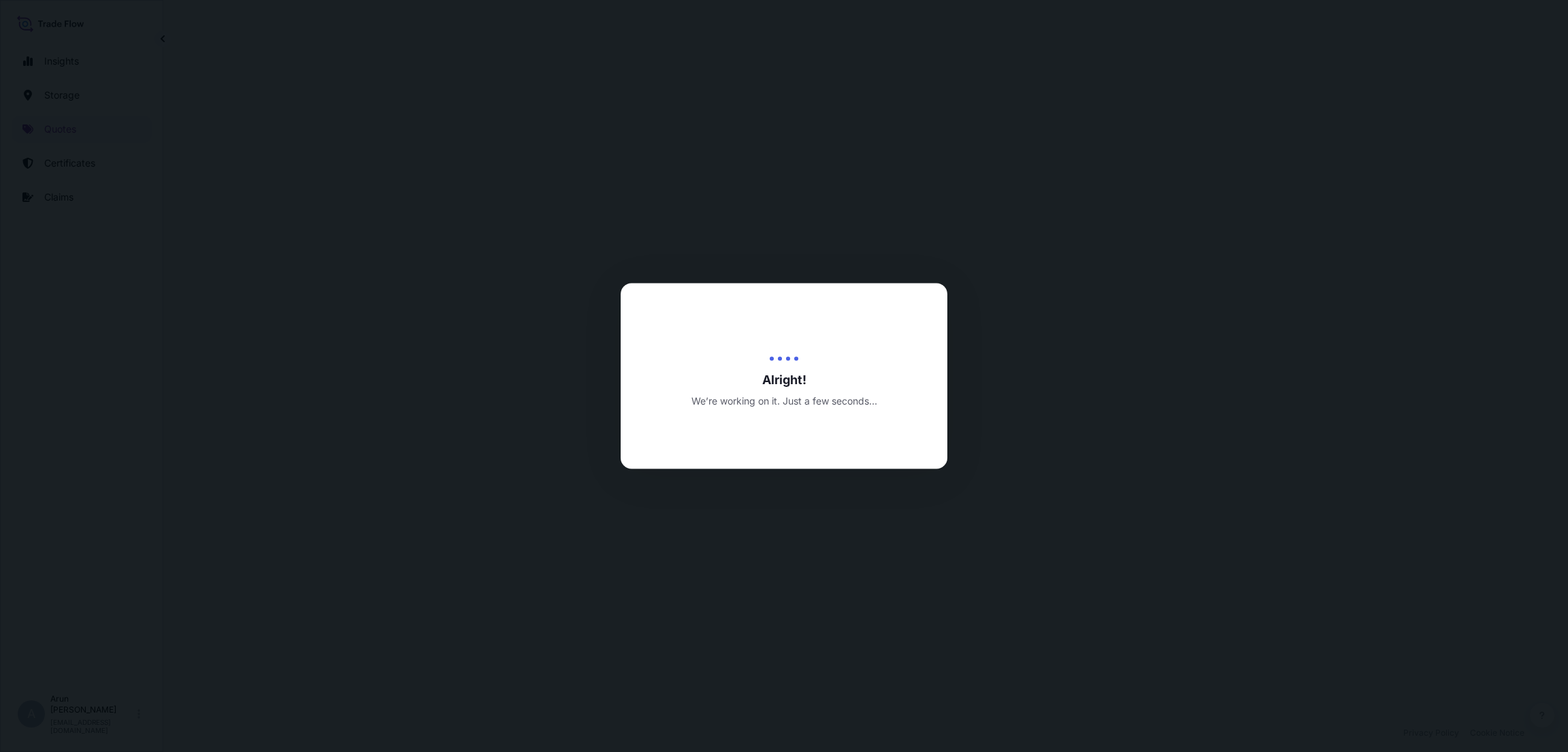
select select "Inland"
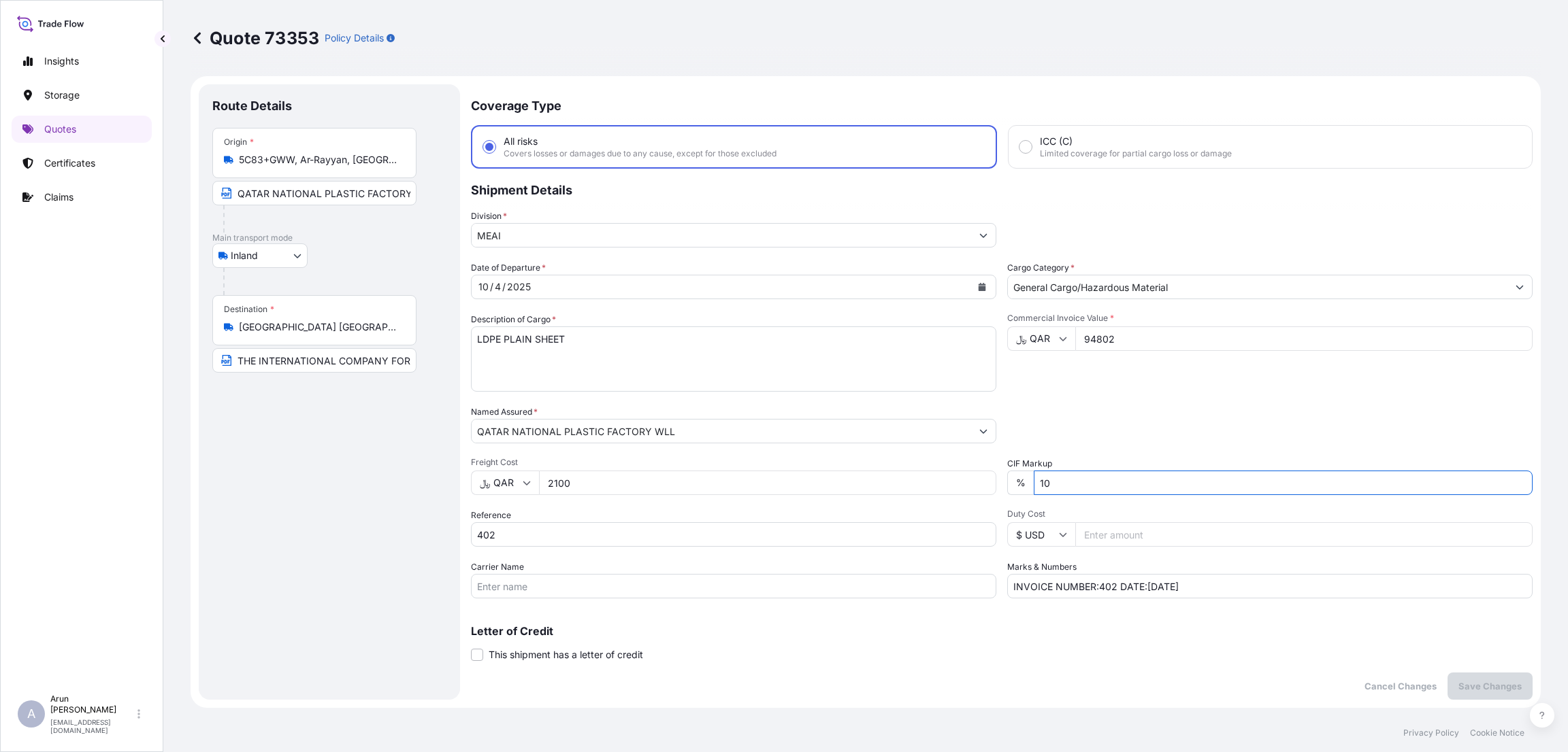
click at [1035, 481] on input "10" at bounding box center [1283, 483] width 499 height 25
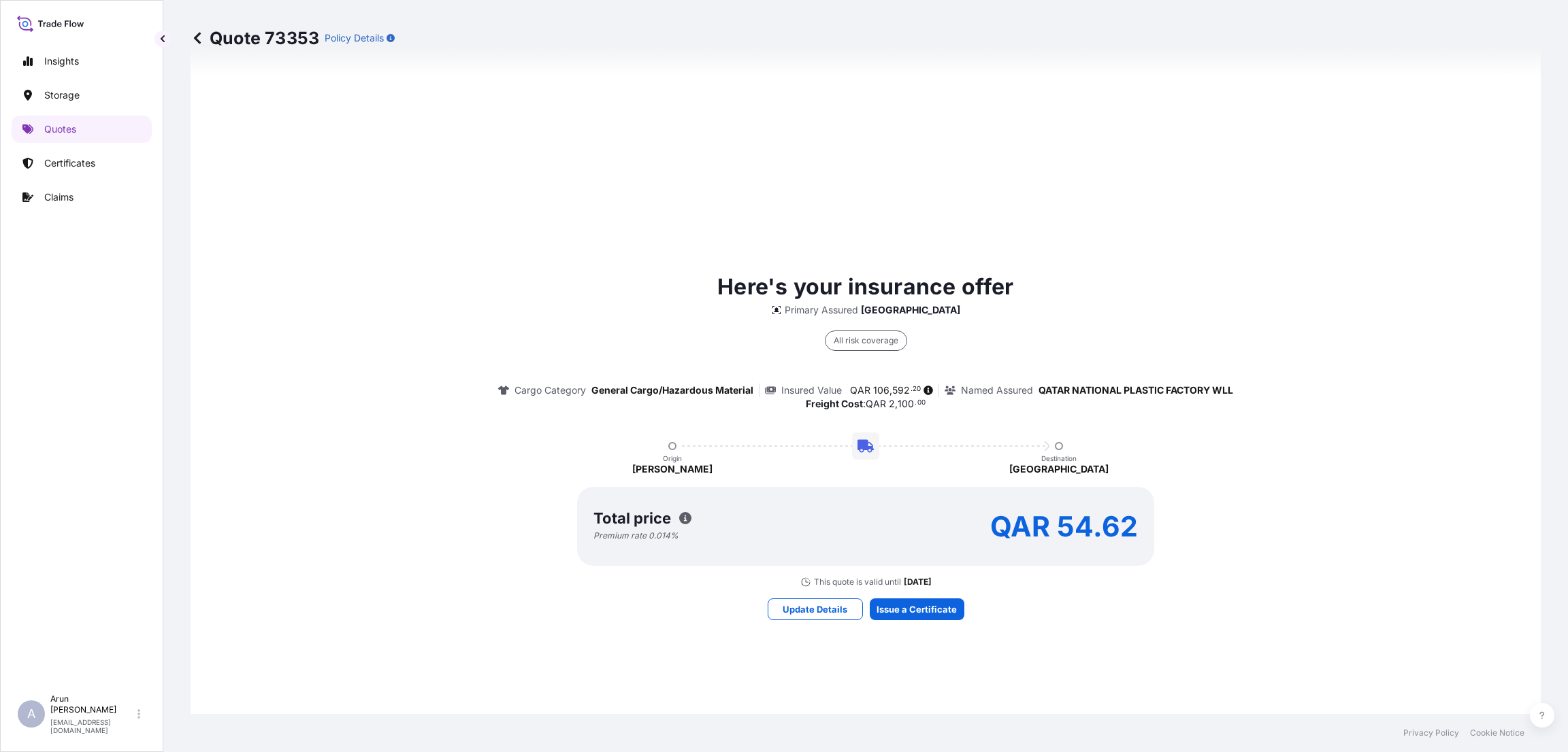
scroll to position [816, 0]
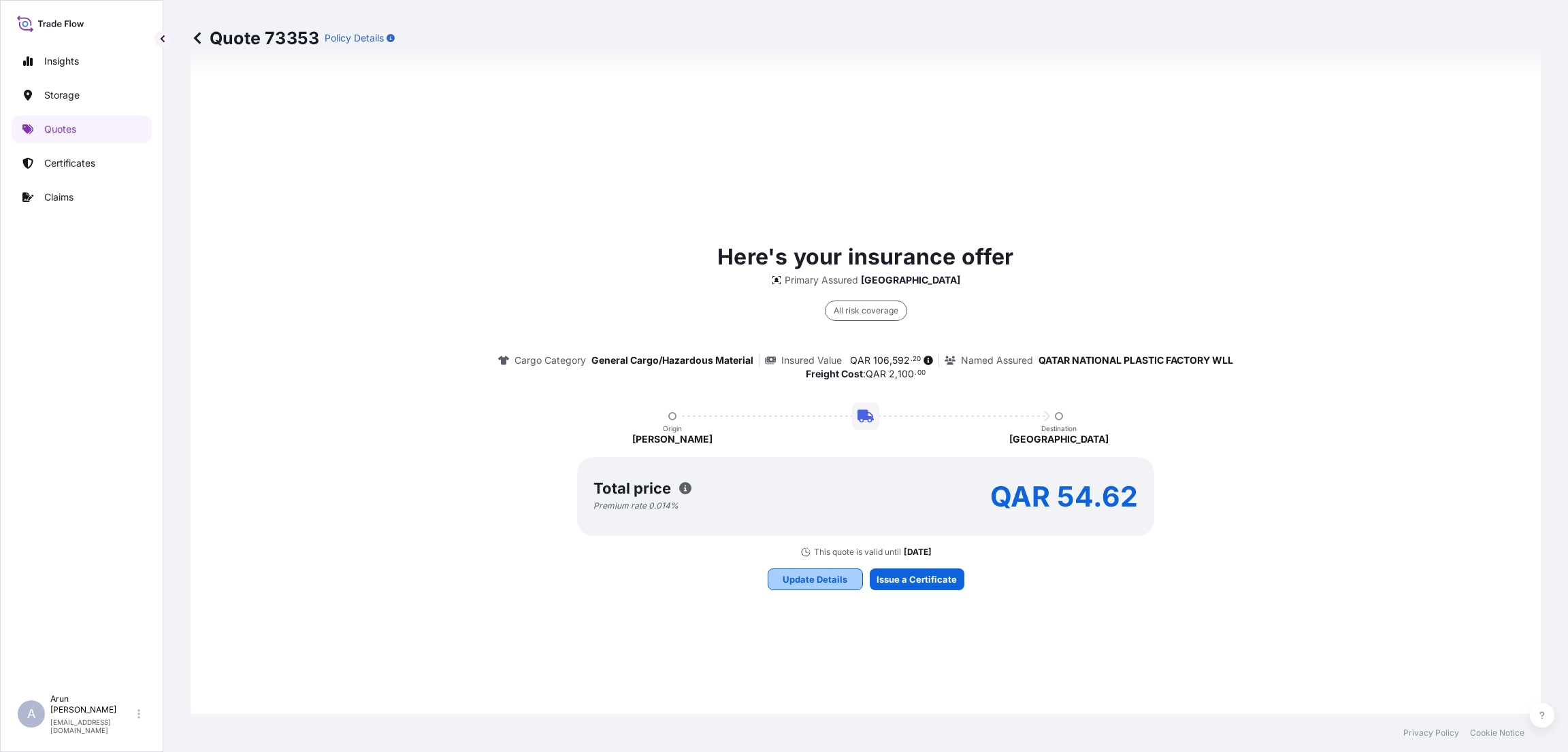
type input "0"
click at [820, 576] on p "Update Details" at bounding box center [815, 580] width 65 height 14
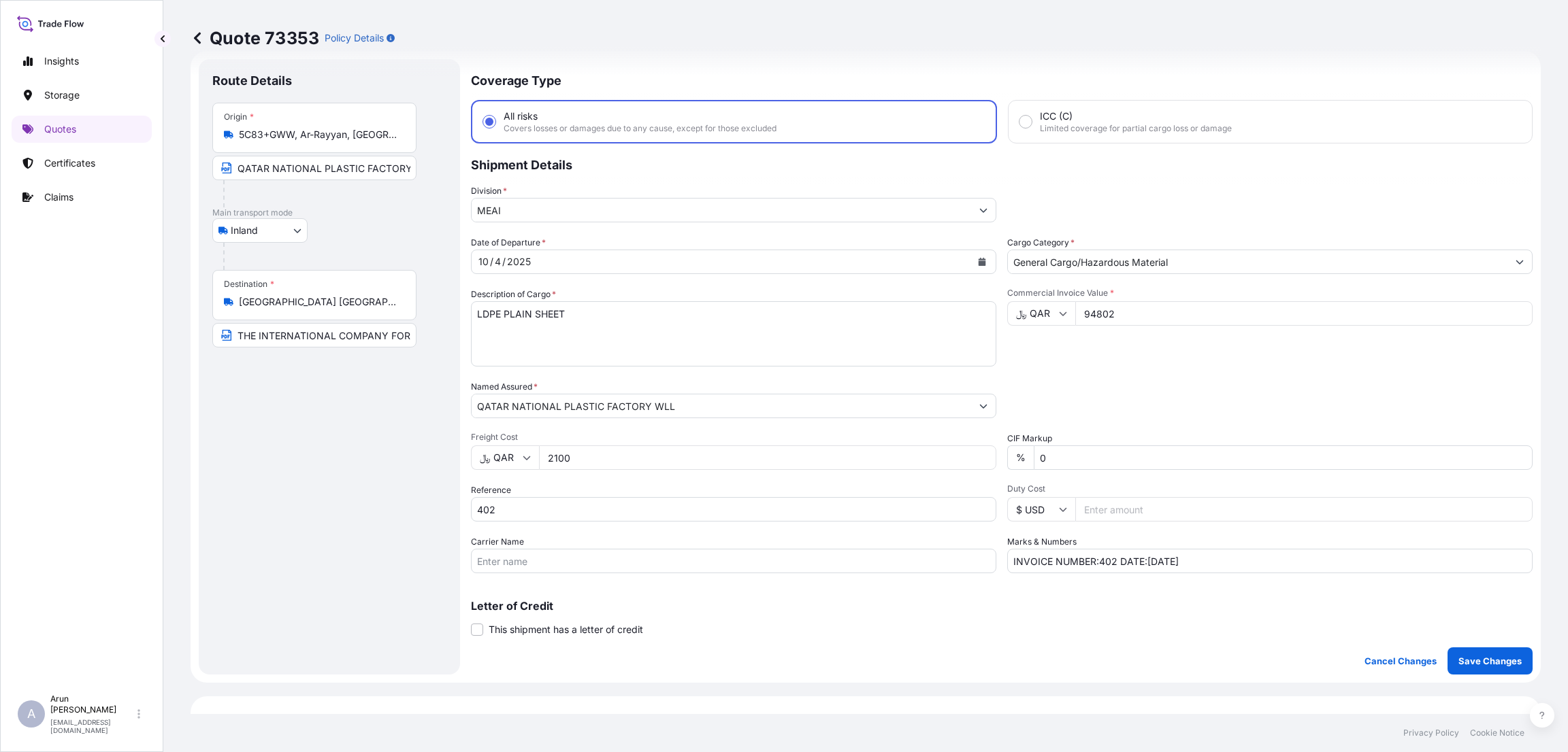
scroll to position [22, 0]
click at [1476, 657] on p "Save Changes" at bounding box center [1490, 664] width 63 height 14
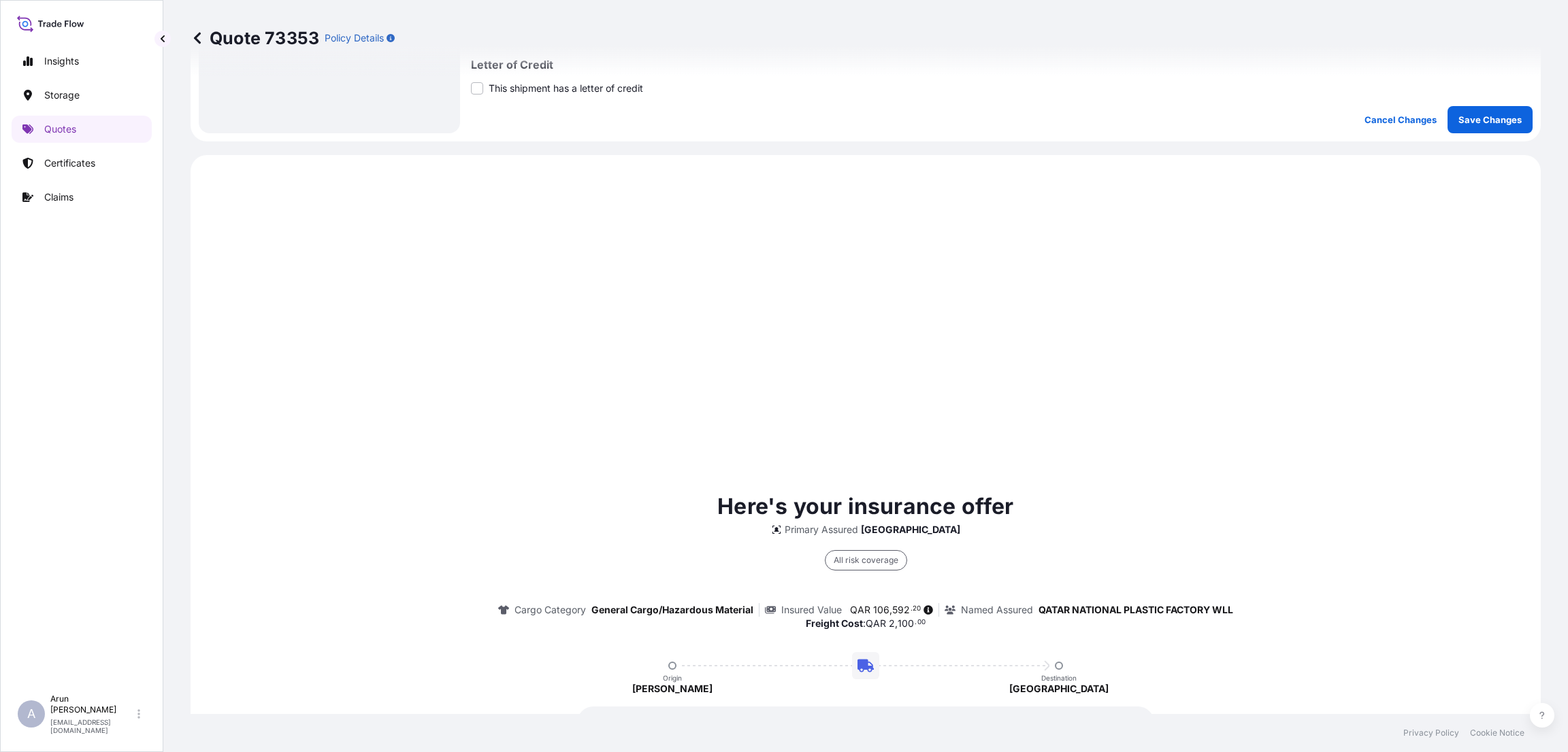
scroll to position [652, 0]
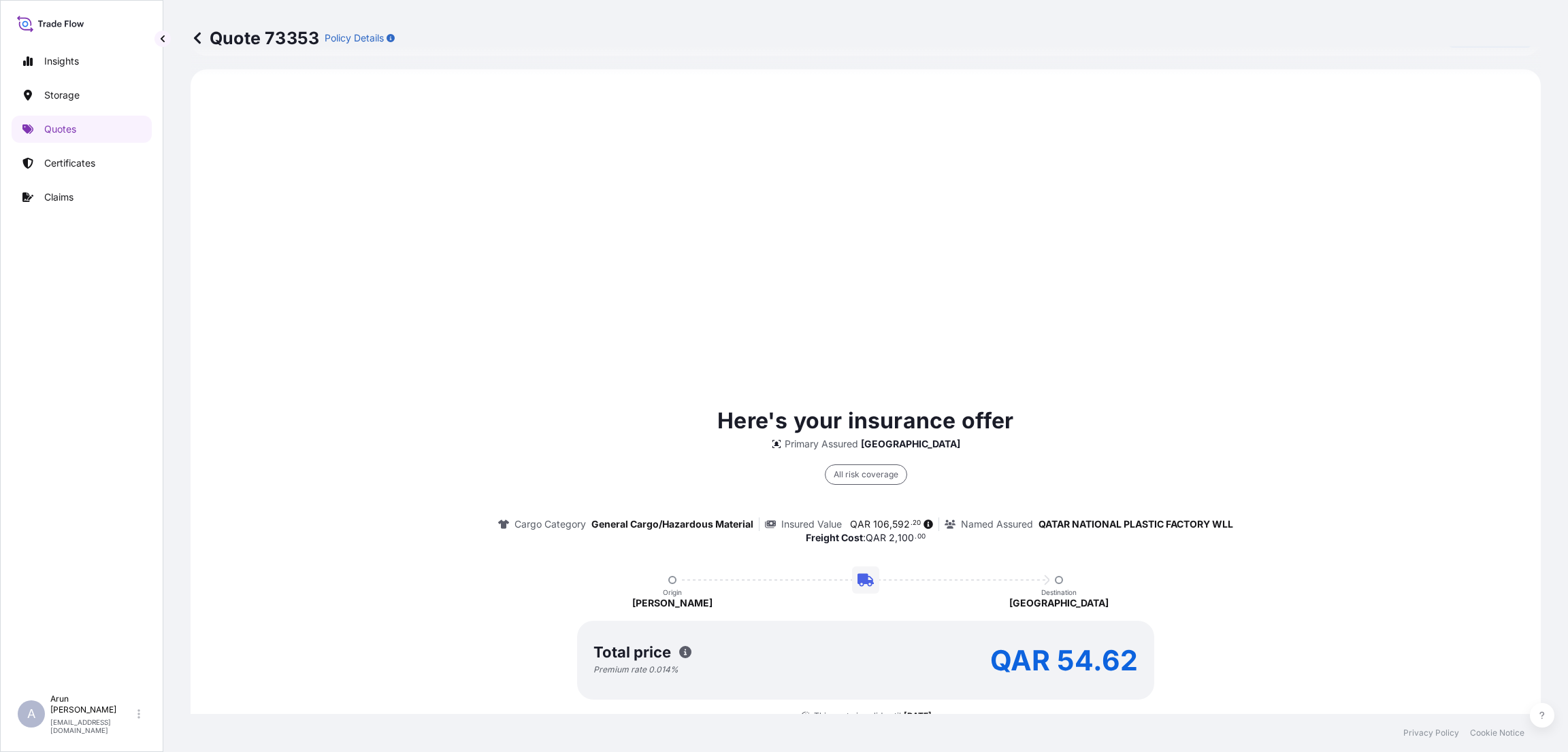
select select "Inland"
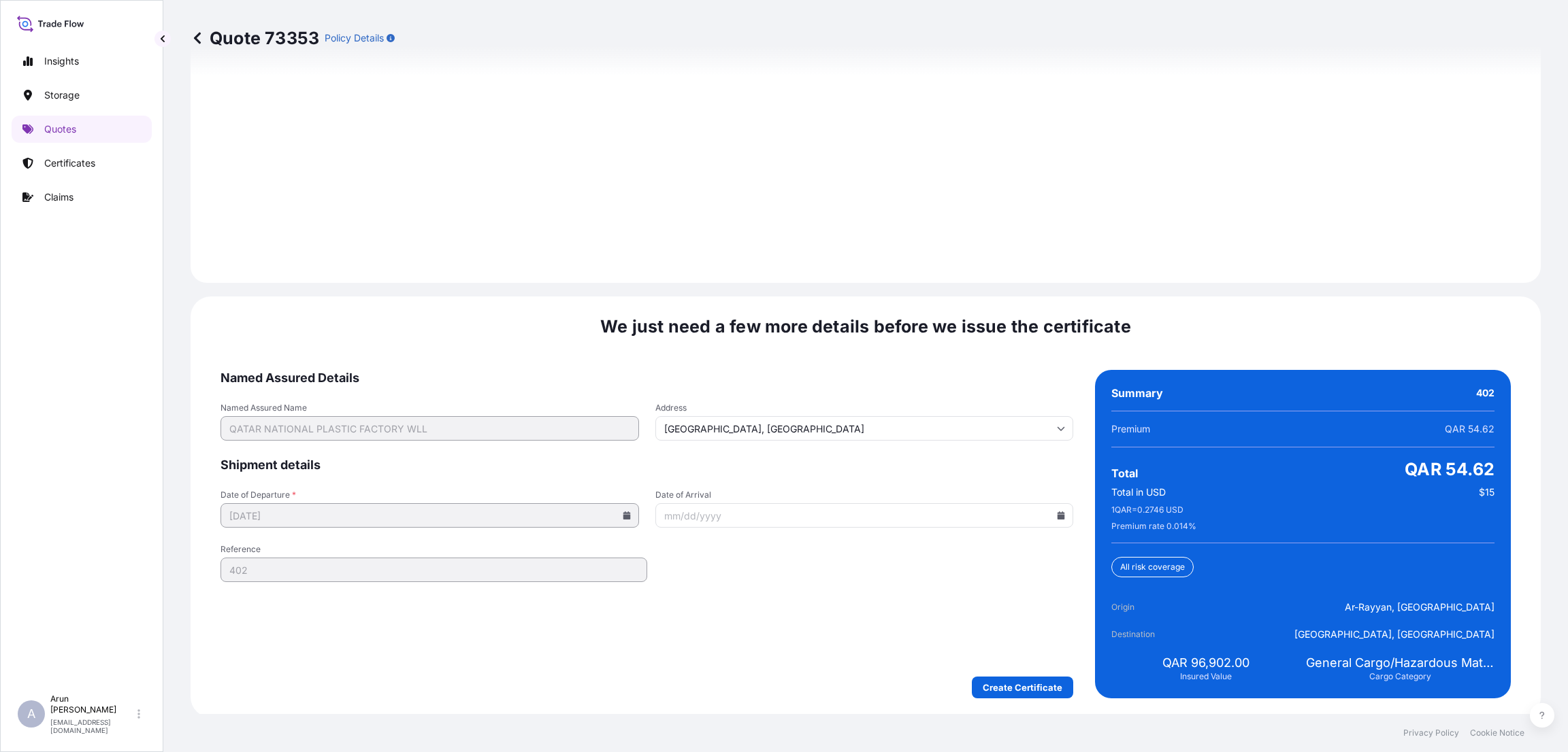
scroll to position [1895, 0]
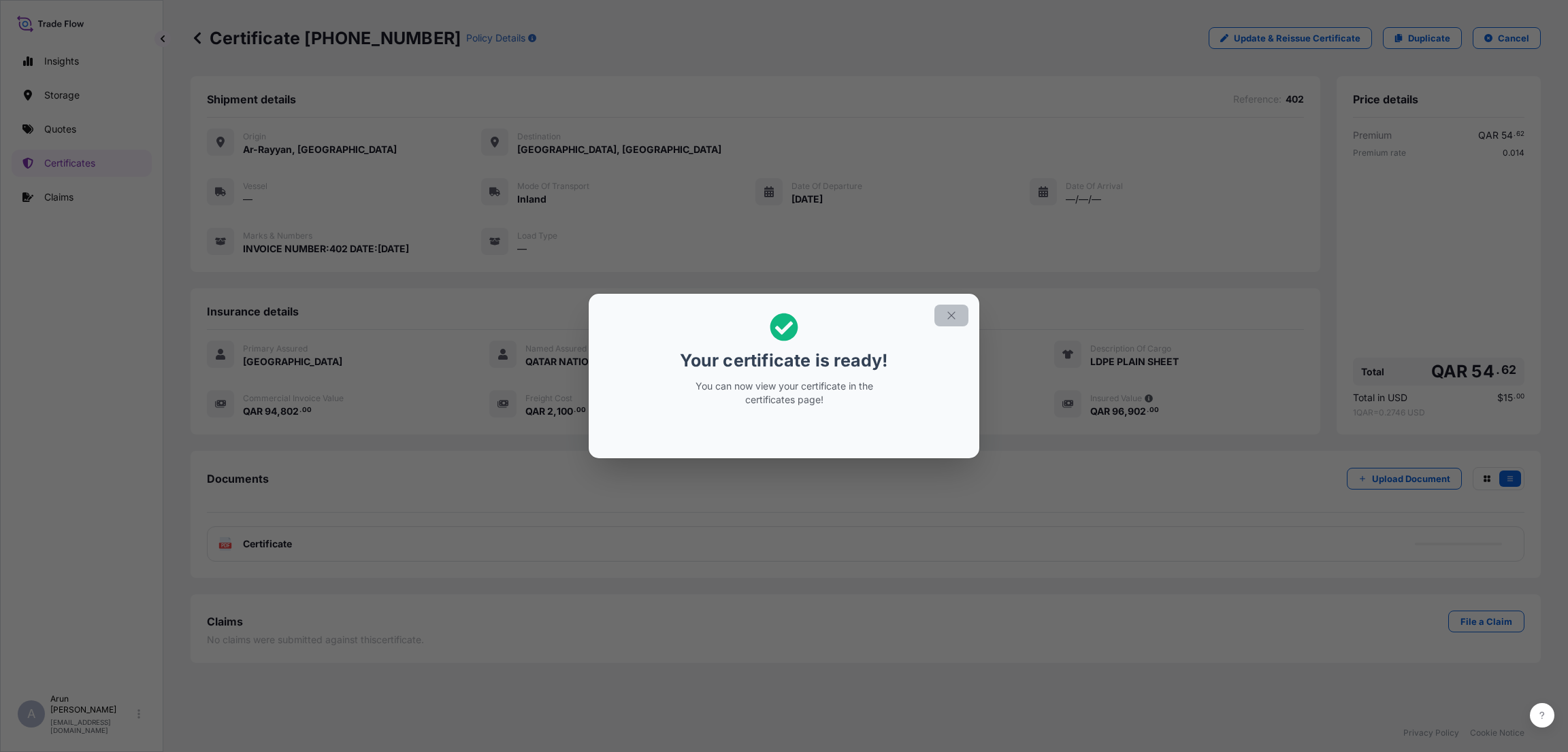
click at [955, 308] on button "button" at bounding box center [951, 315] width 34 height 22
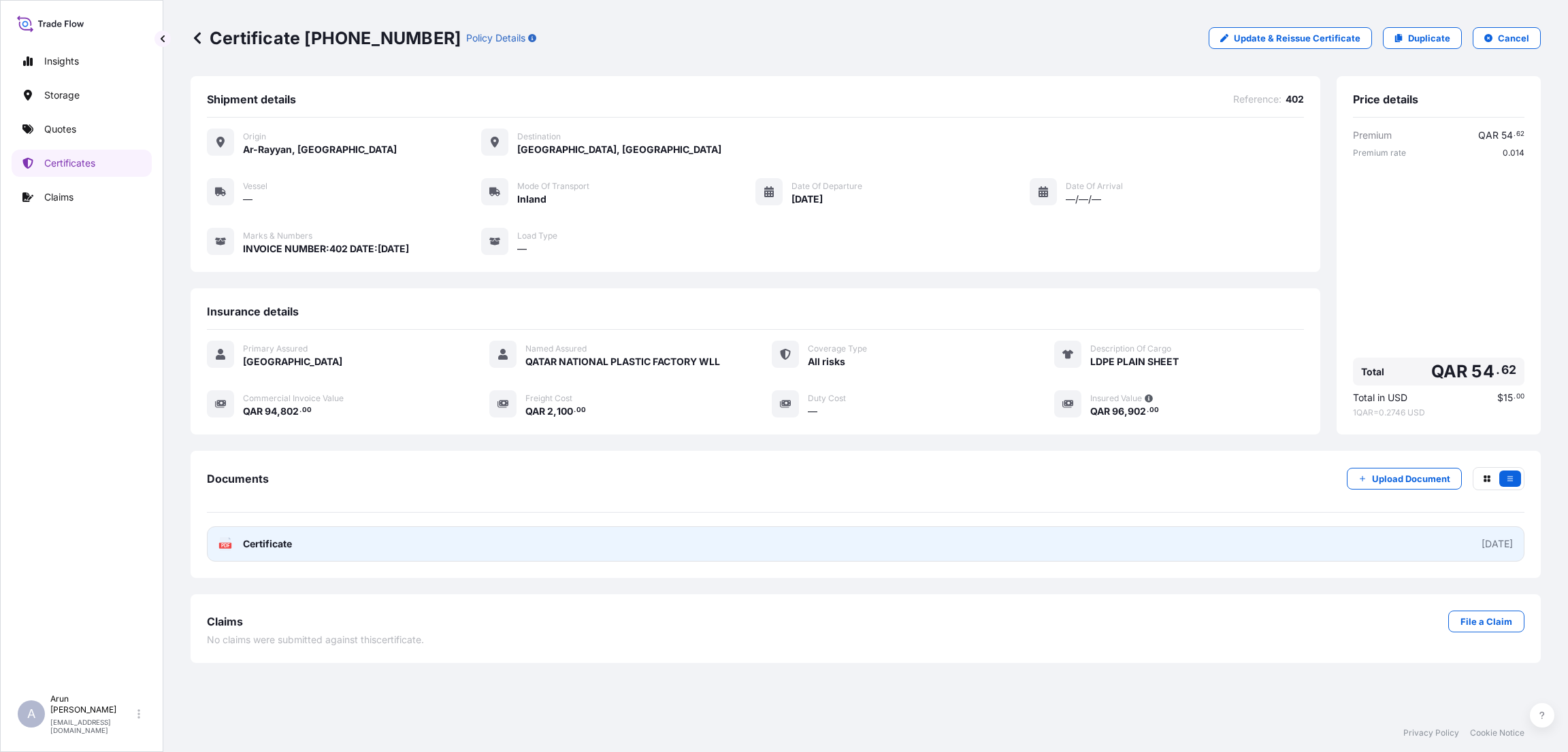
click at [439, 553] on link "PDF Certificate [DATE]" at bounding box center [866, 544] width 1317 height 35
